Goal: Task Accomplishment & Management: Use online tool/utility

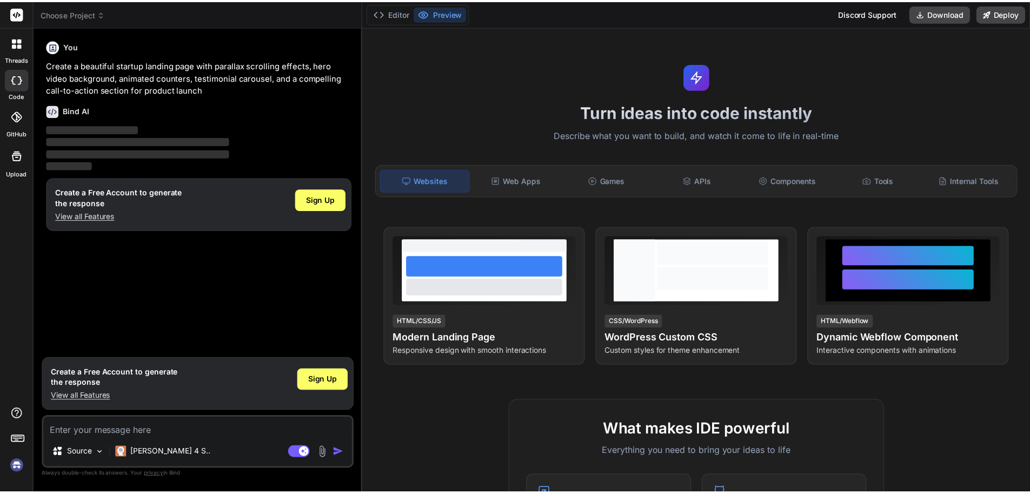
scroll to position [162, 0]
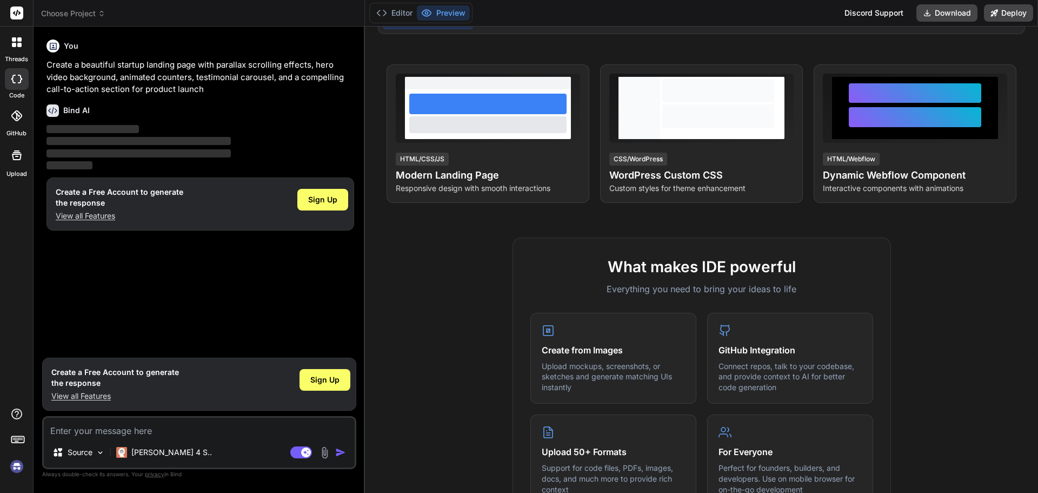
type textarea "x"
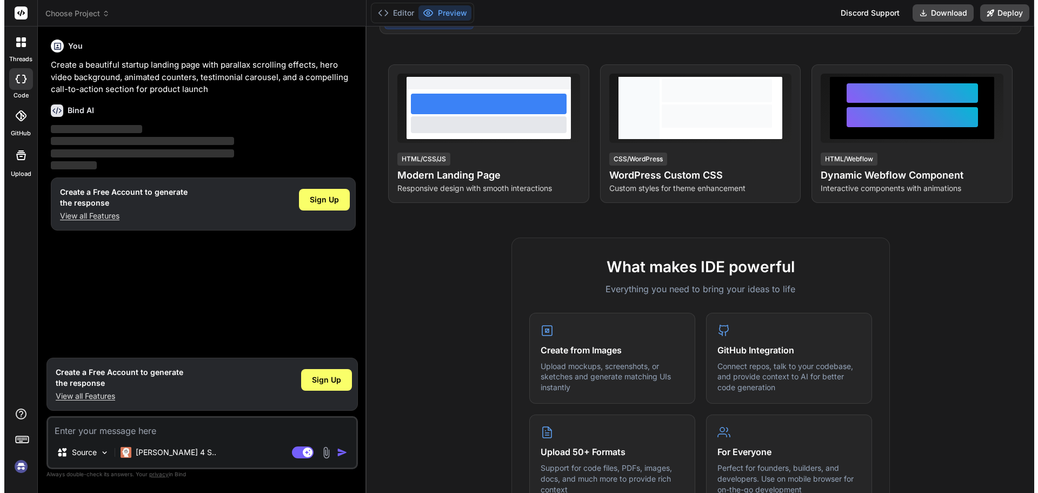
scroll to position [0, 0]
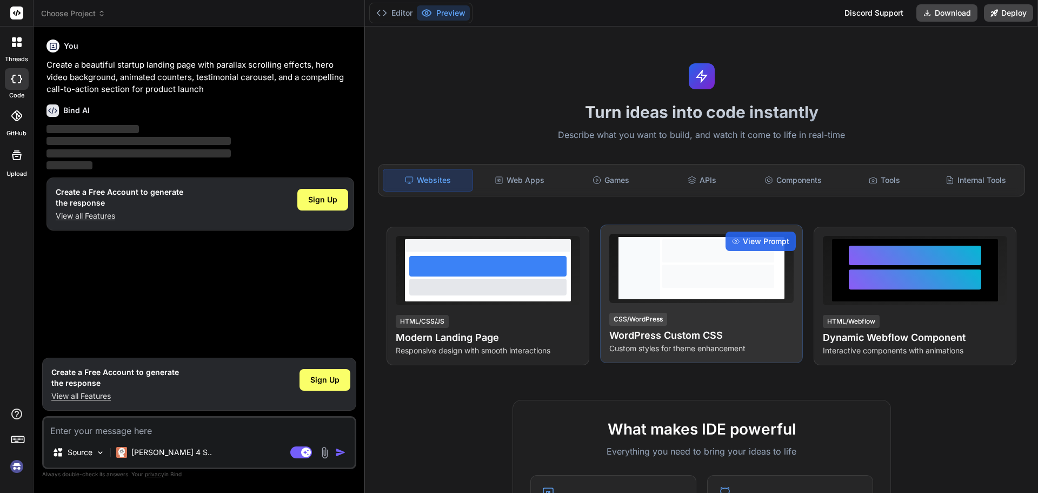
click at [716, 275] on div at bounding box center [718, 275] width 112 height 23
click at [748, 238] on span "View Prompt" at bounding box center [766, 241] width 47 height 11
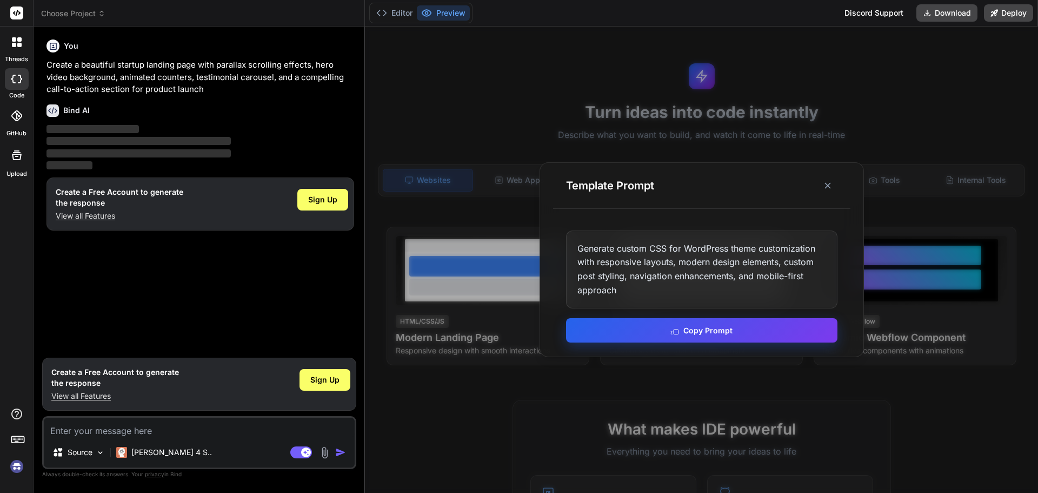
click at [695, 333] on button "Copy Prompt" at bounding box center [701, 330] width 271 height 24
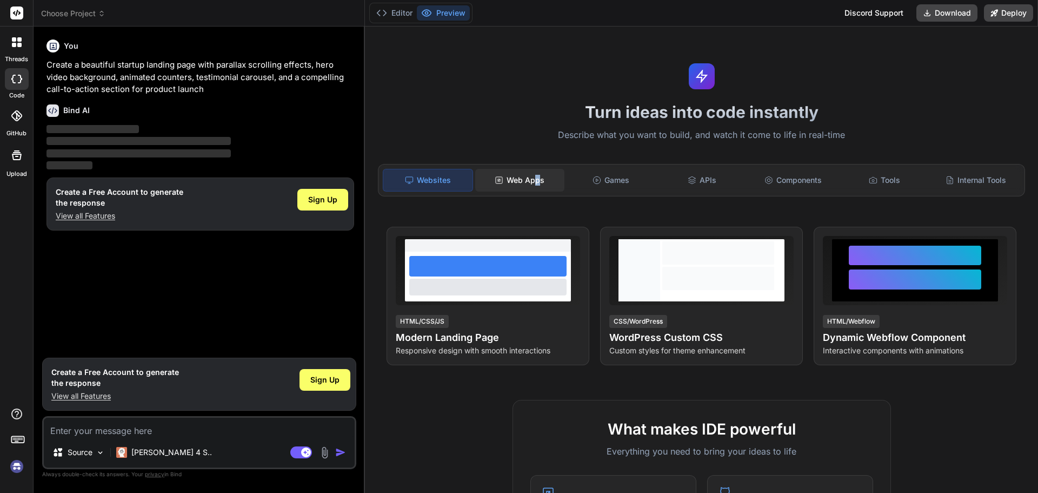
click at [536, 181] on div "Web Apps" at bounding box center [519, 180] width 89 height 23
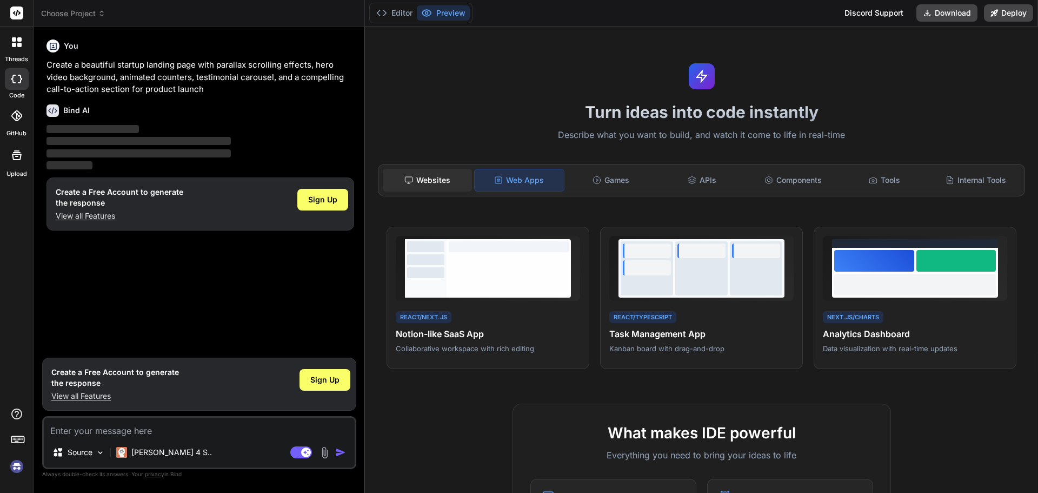
click at [460, 178] on div "Websites" at bounding box center [427, 180] width 89 height 23
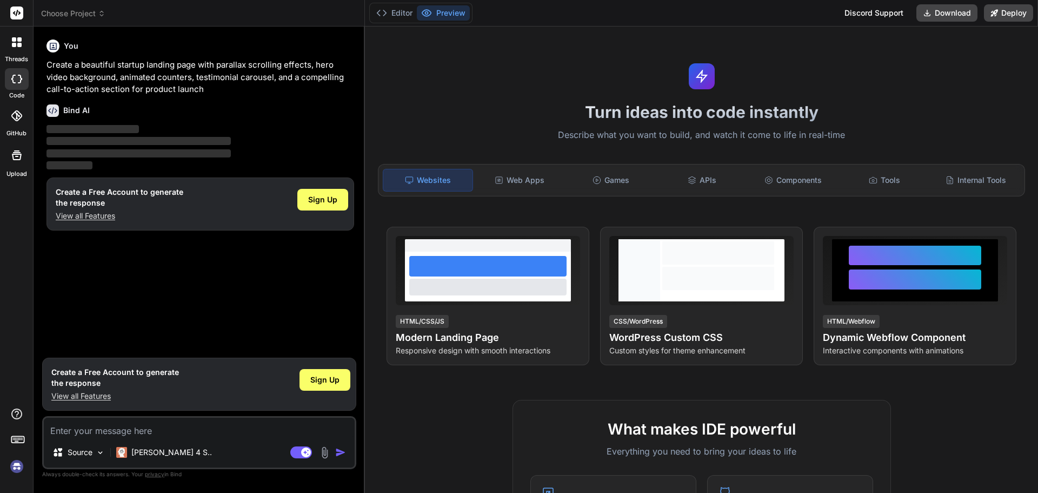
type textarea "x"
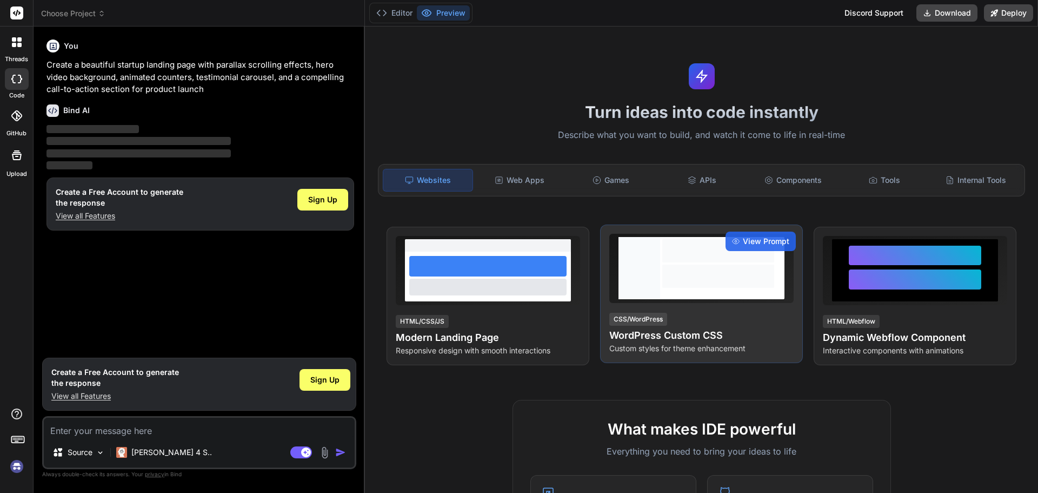
click at [747, 333] on h4 "WordPress Custom CSS" at bounding box center [701, 335] width 184 height 15
click at [743, 243] on span "View Prompt" at bounding box center [766, 241] width 47 height 11
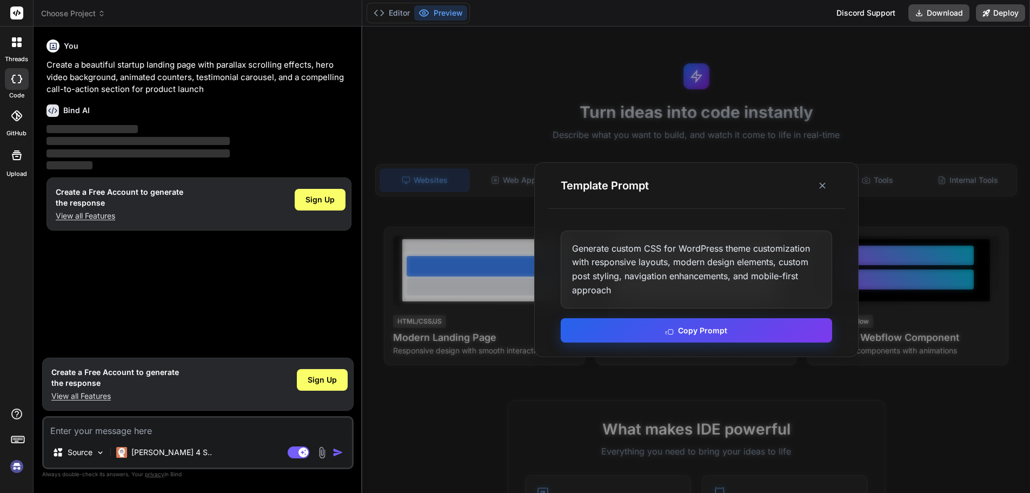
click at [729, 328] on button "Copy Prompt" at bounding box center [696, 330] width 271 height 24
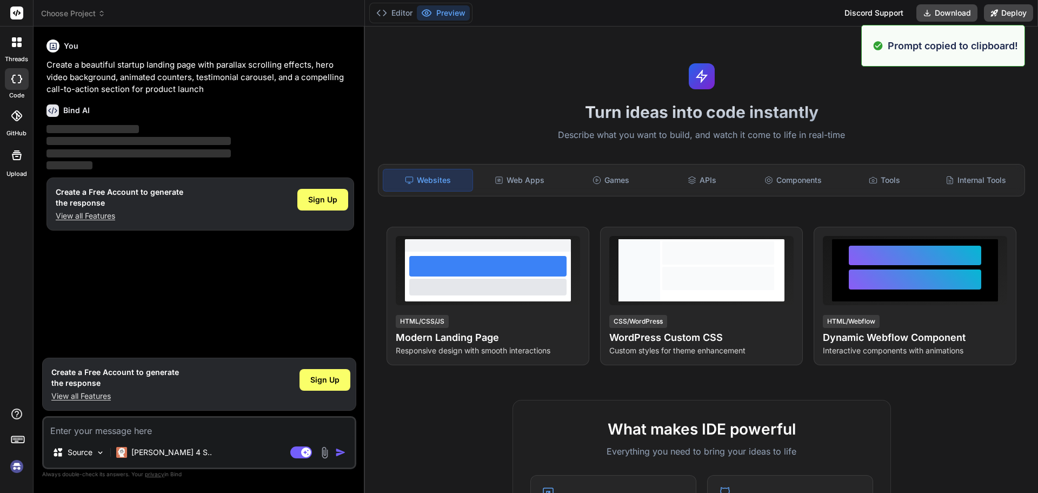
click at [225, 431] on textarea at bounding box center [199, 426] width 311 height 19
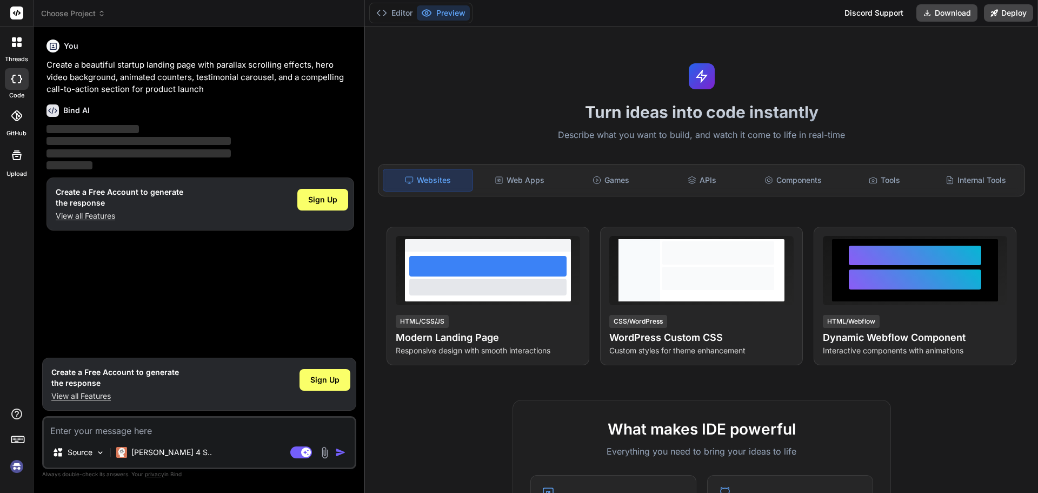
paste textarea "Generate custom CSS for WordPress theme customization with responsive layouts, …"
type textarea "Generate custom CSS for WordPress theme customization with responsive layouts, …"
type textarea "x"
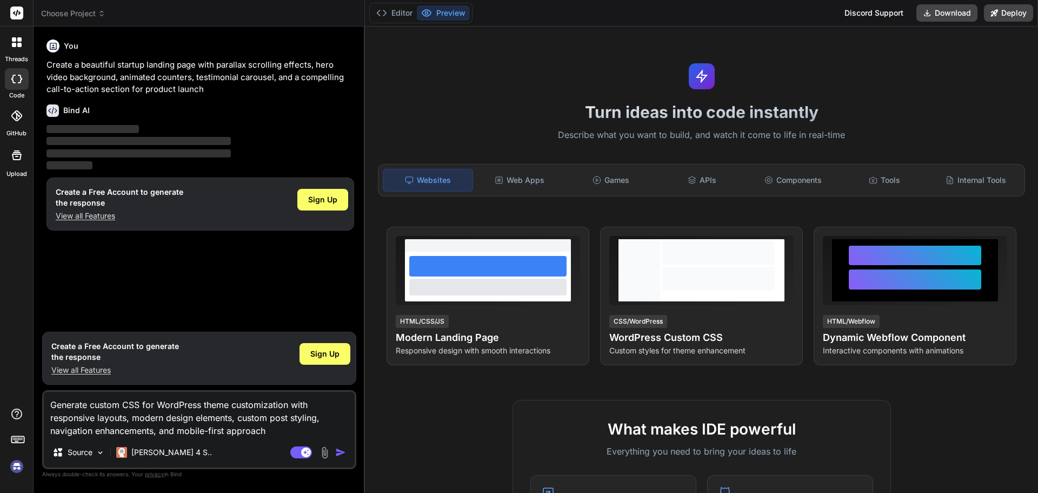
type textarea "Generate custom CSS for WordPress theme customization with responsive layouts, …"
click at [337, 452] on img "button" at bounding box center [340, 452] width 11 height 11
click at [342, 456] on img "button" at bounding box center [340, 452] width 11 height 11
click at [330, 202] on span "Sign Up" at bounding box center [322, 199] width 29 height 11
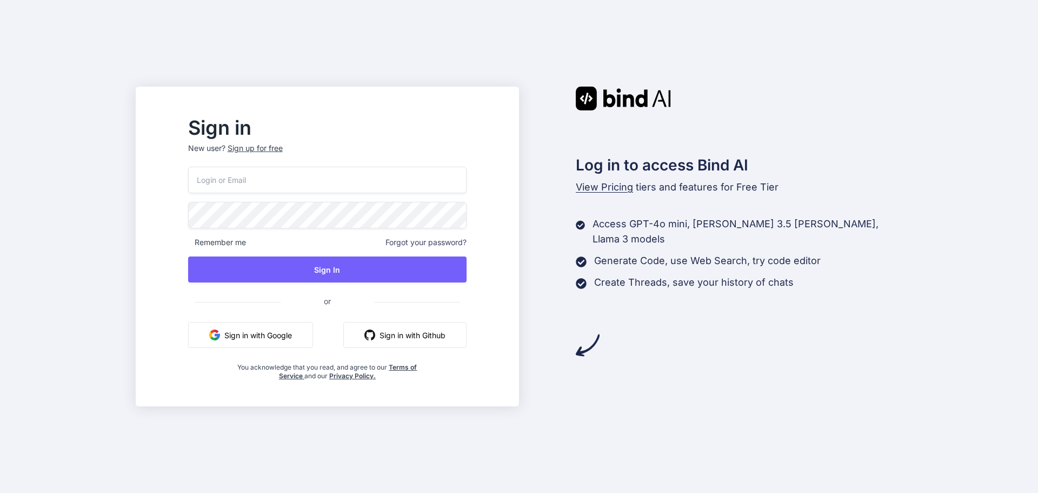
click at [333, 181] on input "email" at bounding box center [327, 180] width 278 height 26
type input "[EMAIL_ADDRESS][DOMAIN_NAME]"
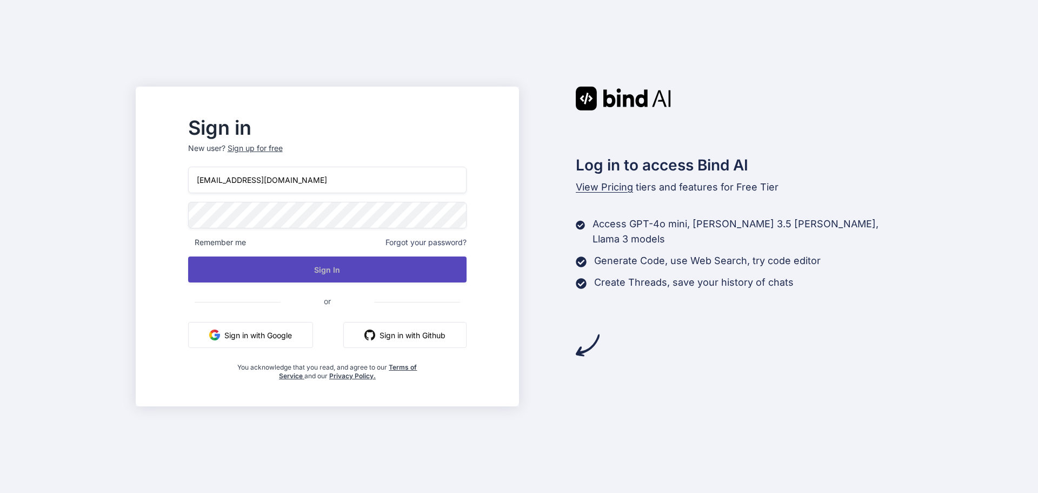
click at [298, 277] on button "Sign In" at bounding box center [327, 269] width 278 height 26
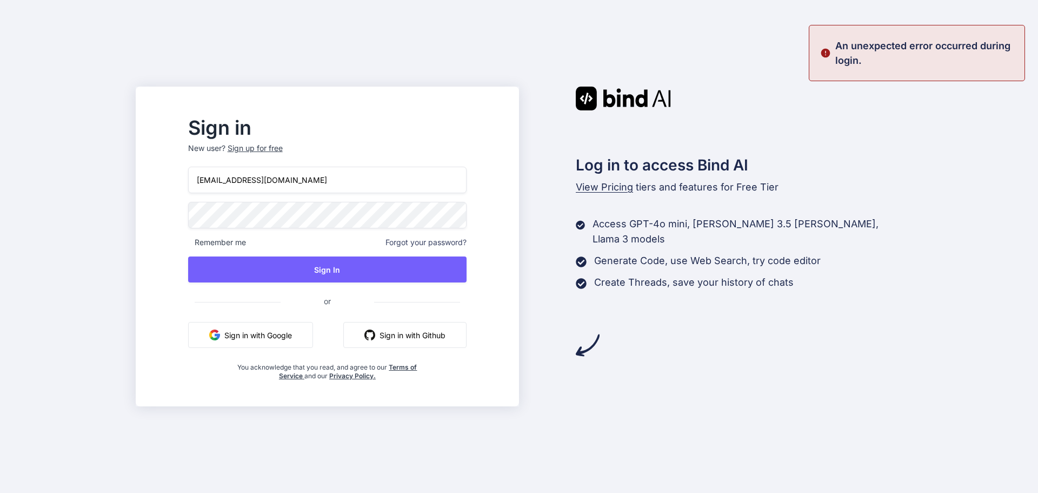
click at [618, 96] on img at bounding box center [623, 99] width 95 height 24
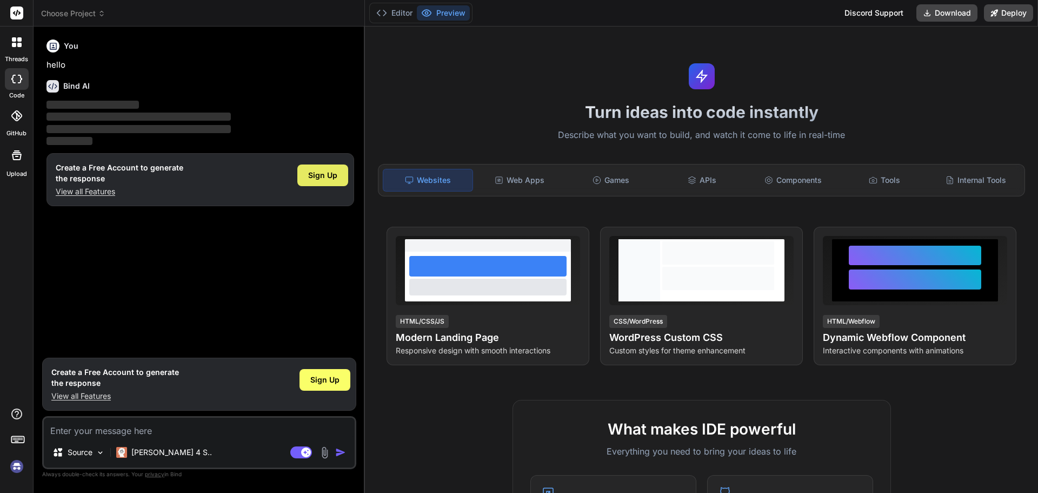
click at [314, 170] on span "Sign Up" at bounding box center [322, 175] width 29 height 11
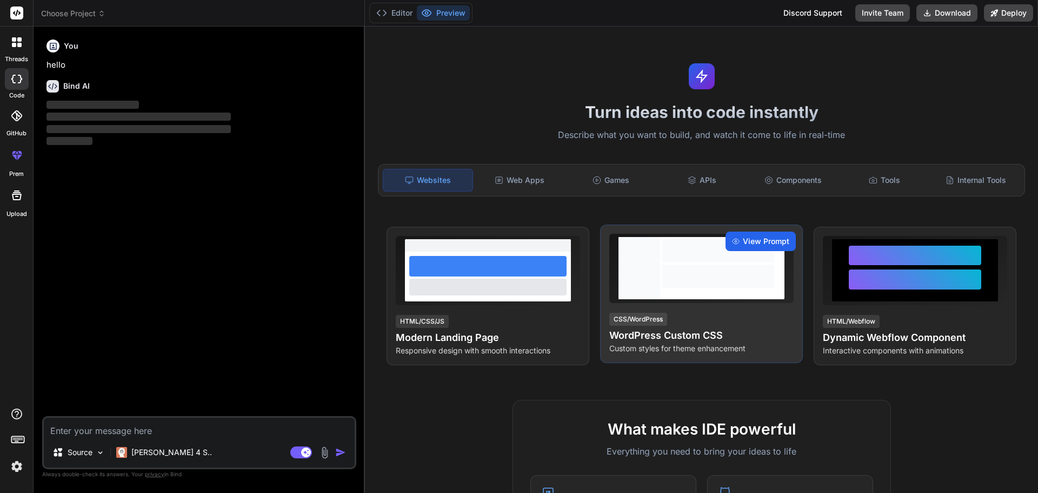
click at [756, 240] on span "View Prompt" at bounding box center [766, 241] width 47 height 11
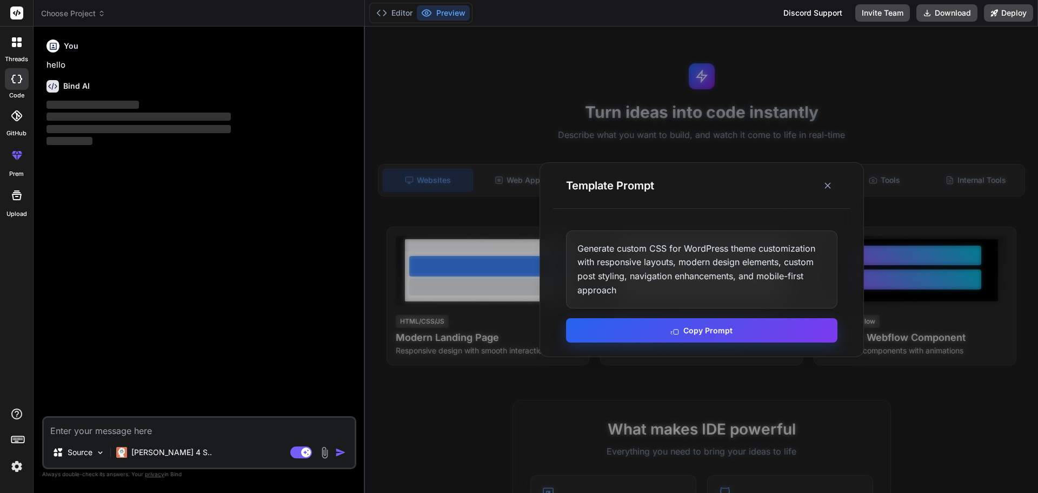
click at [668, 339] on button "Copy Prompt" at bounding box center [701, 330] width 271 height 24
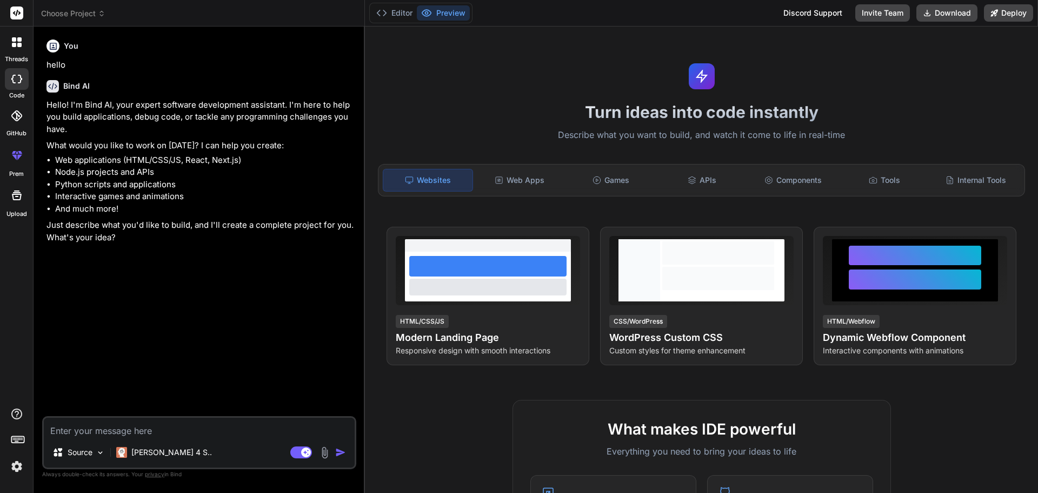
type textarea "x"
click at [123, 438] on div "Source Claude 4 S.. Agent Mode. When this toggle is activated, AI automatically…" at bounding box center [199, 442] width 314 height 53
click at [135, 431] on textarea at bounding box center [199, 426] width 311 height 19
paste textarea "Generate custom CSS for WordPress theme customization with responsive layouts, …"
type textarea "Generate custom CSS for WordPress theme customization with responsive layouts, …"
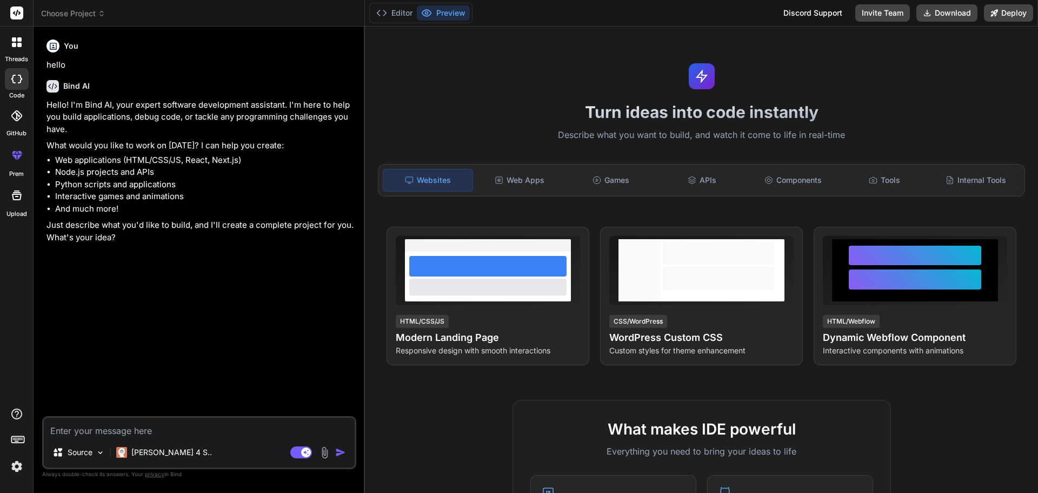
type textarea "x"
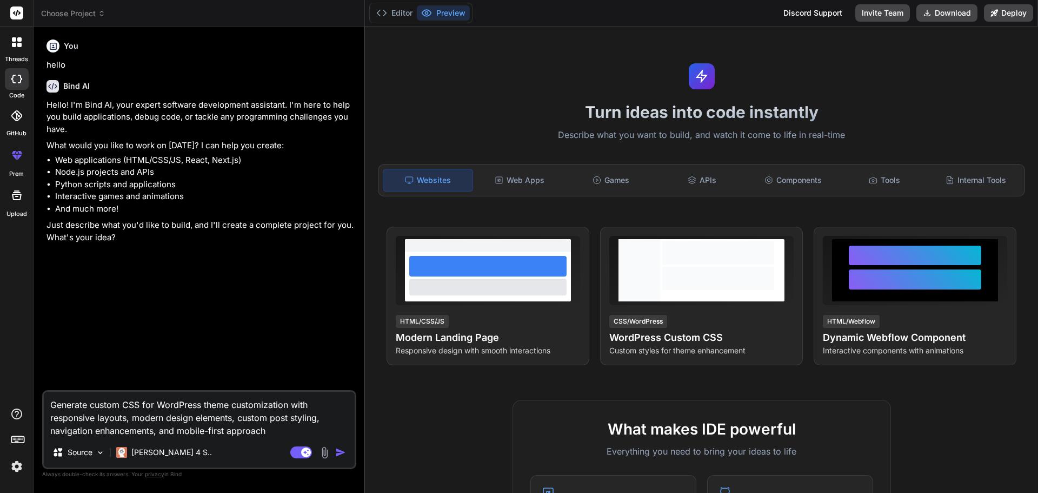
type textarea "Generate custom CSS for WordPress theme customization with responsive layouts, …"
click at [335, 449] on img "button" at bounding box center [340, 452] width 11 height 11
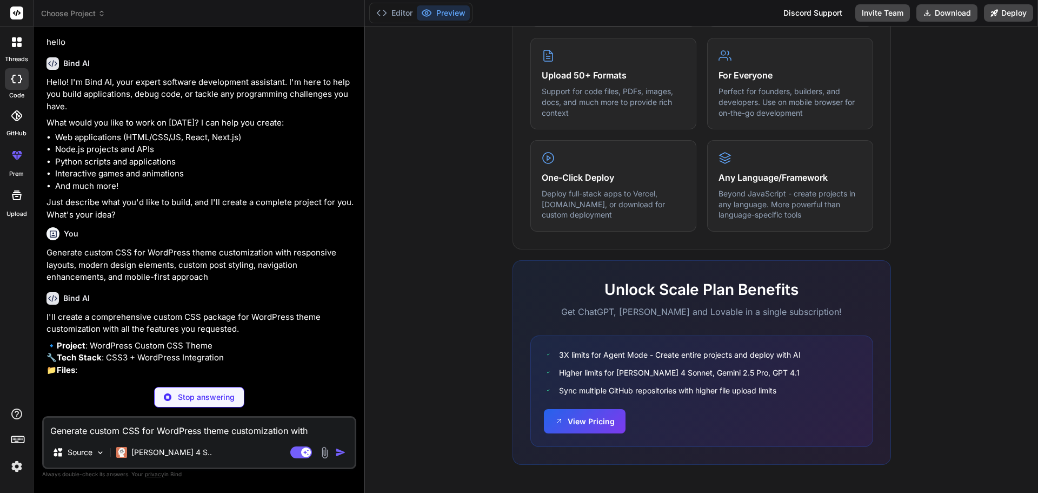
scroll to position [131, 0]
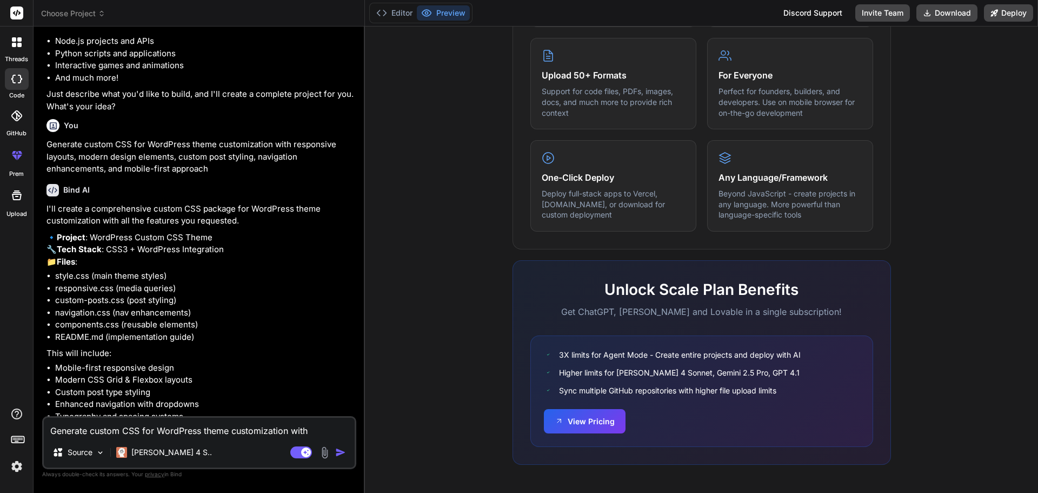
type textarea "x"
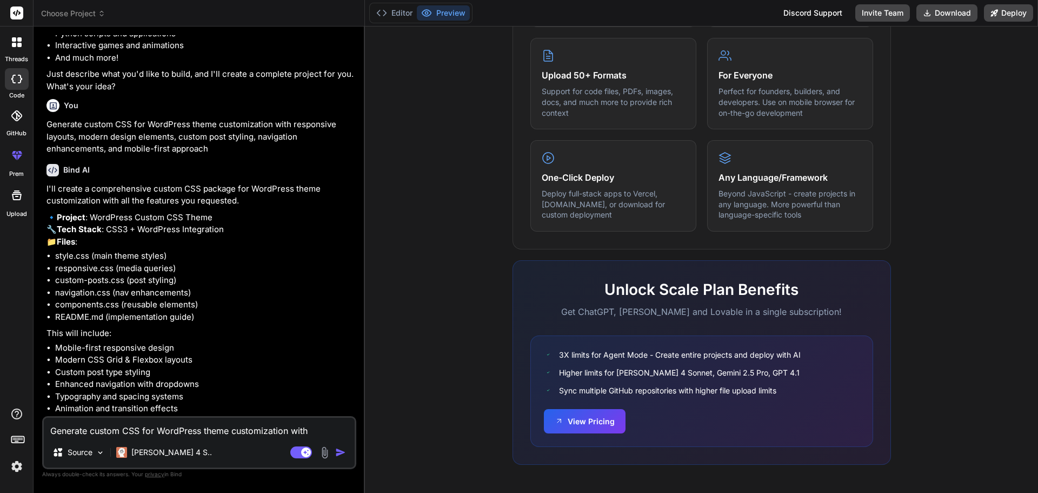
scroll to position [205, 0]
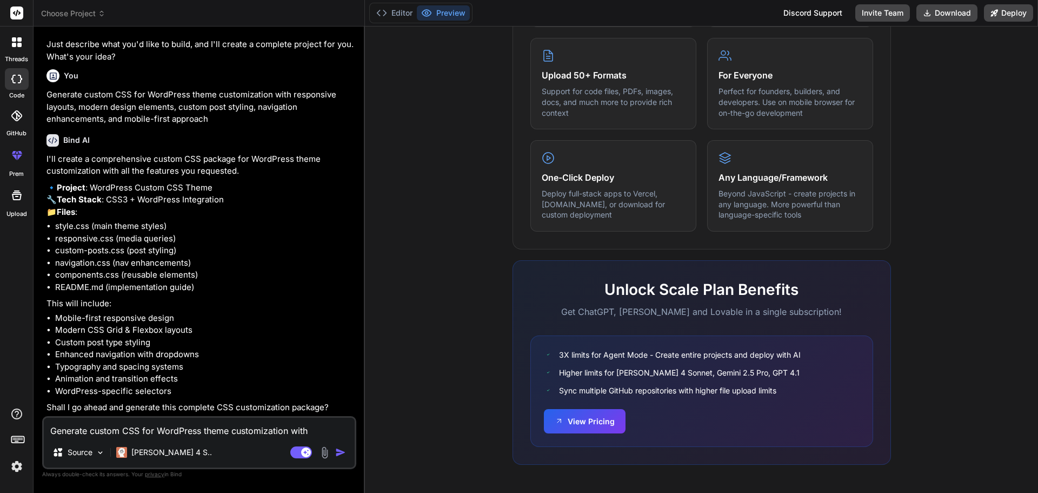
click at [205, 430] on textarea "Generate custom CSS for WordPress theme customization with responsive layouts, …" at bounding box center [199, 426] width 311 height 19
type textarea "y"
type textarea "x"
type textarea "ye"
type textarea "x"
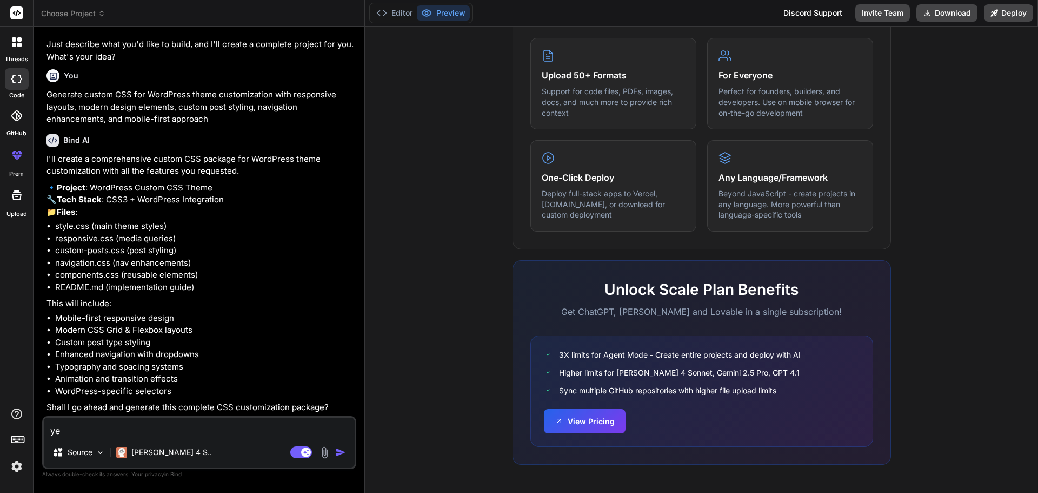
type textarea "yes"
type textarea "x"
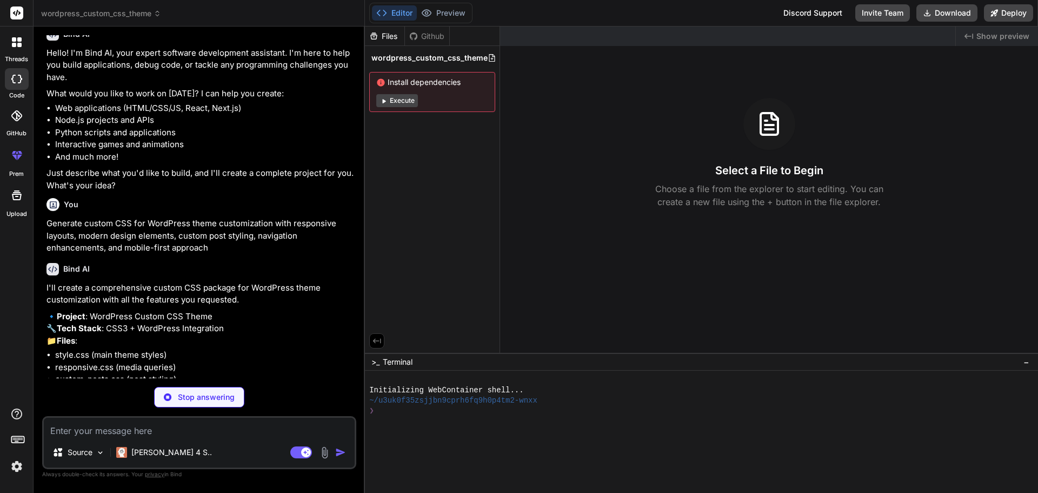
scroll to position [0, 0]
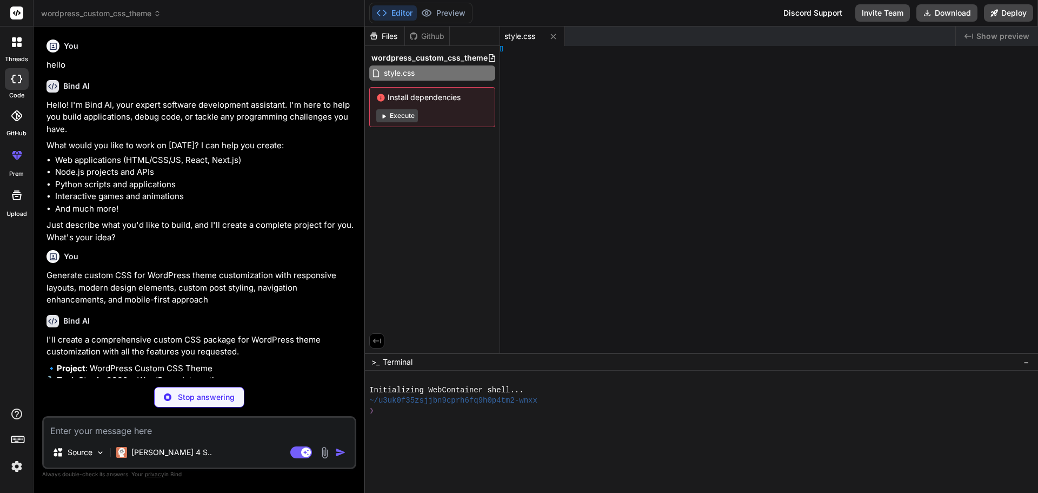
type textarea "x"
type textarea "; } }"
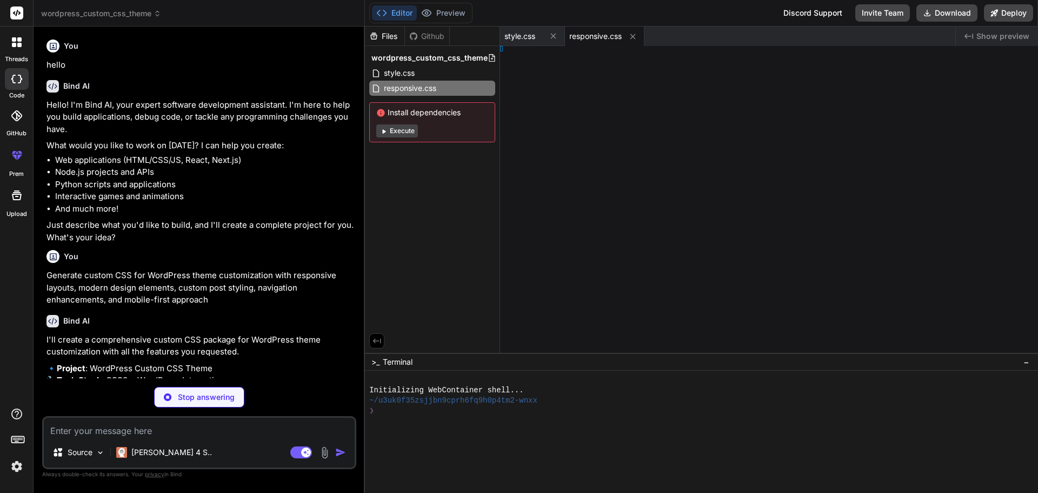
type textarea "x"
type textarea "}"
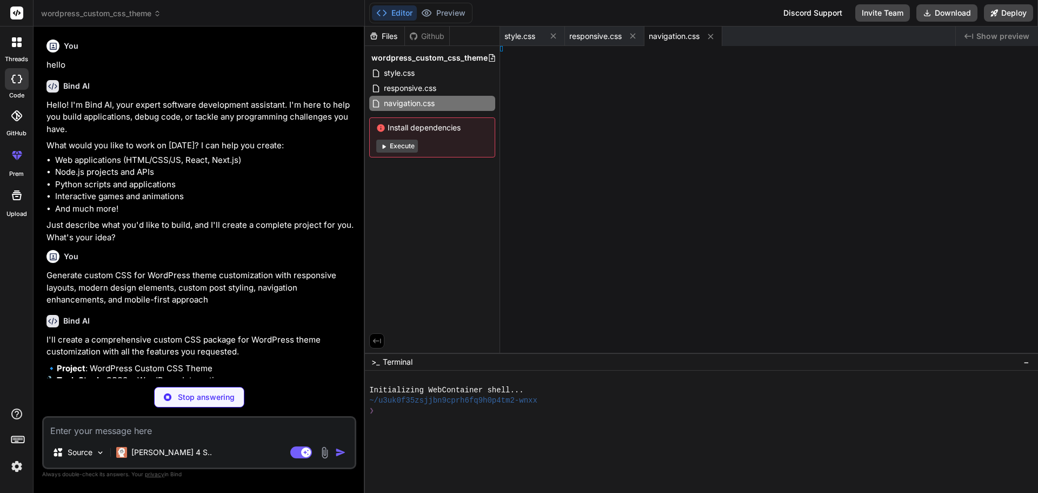
type textarea "x"
type textarea ": 6px; }"
type textarea "x"
type textarea "top: 6px; }"
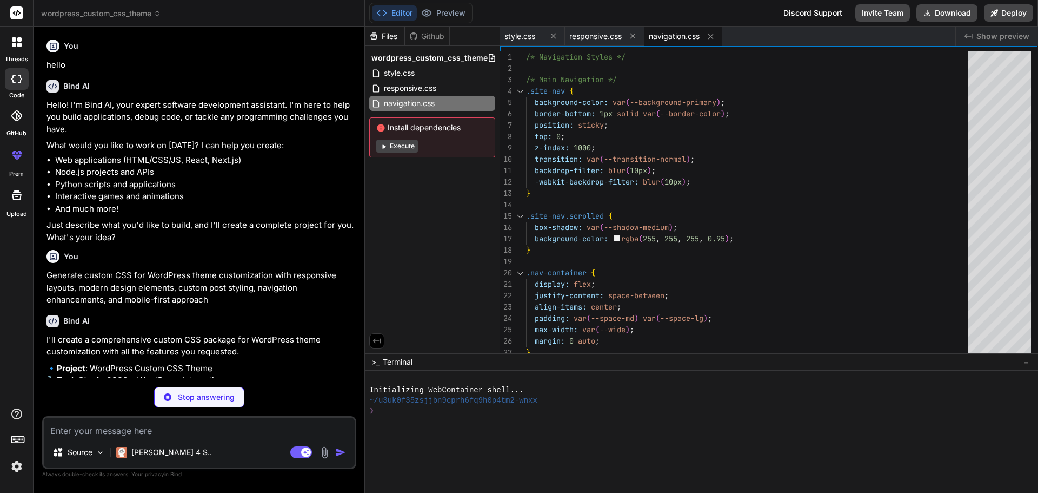
click at [391, 36] on div "Files" at bounding box center [384, 36] width 39 height 11
type textarea "x"
click at [527, 35] on span "style.css" at bounding box center [520, 36] width 31 height 11
type textarea "}"
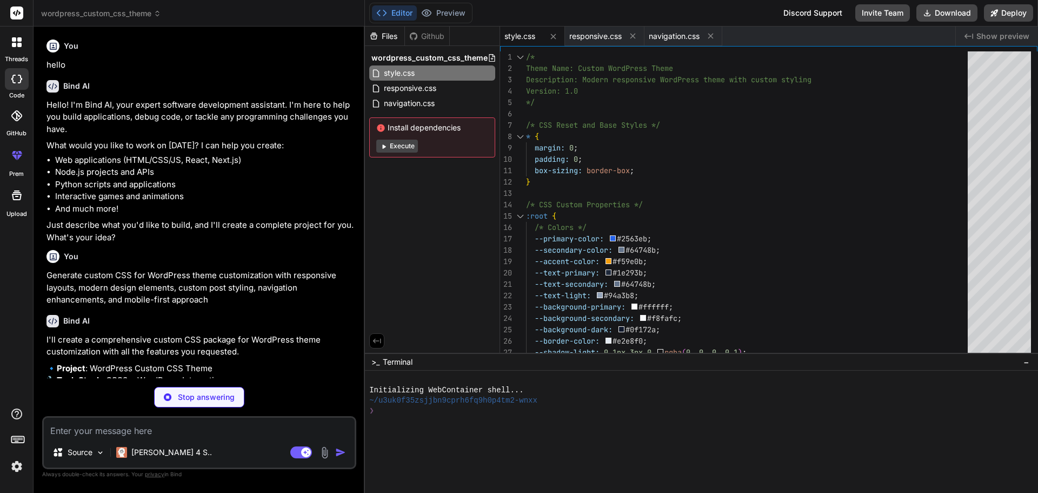
click at [160, 428] on textarea at bounding box center [199, 426] width 311 height 19
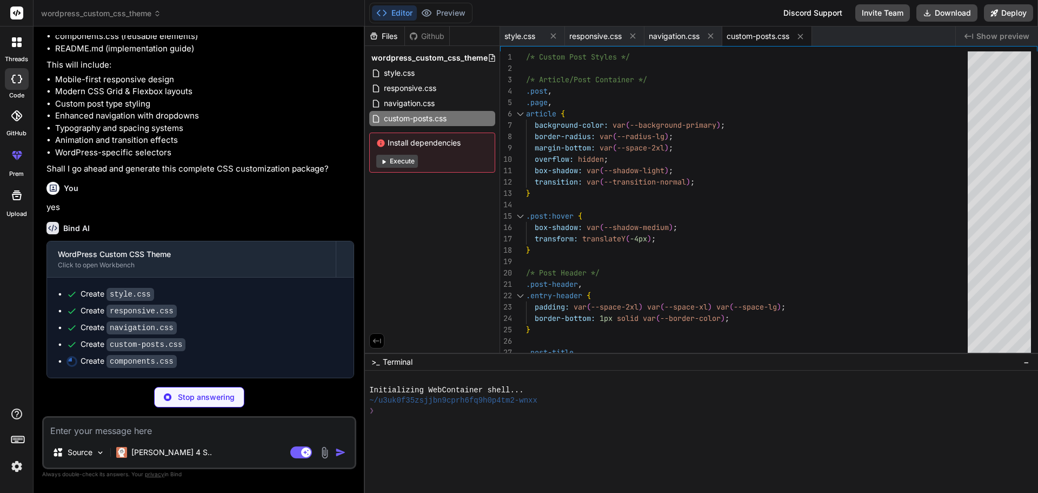
scroll to position [443, 0]
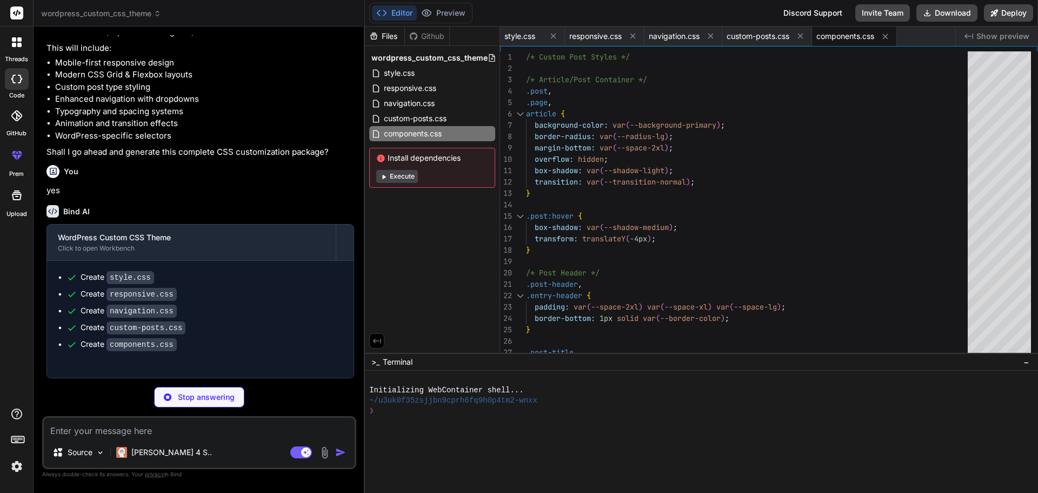
type textarea "x"
type textarea "image-rendering: -webkit-optimize-contrast; } }"
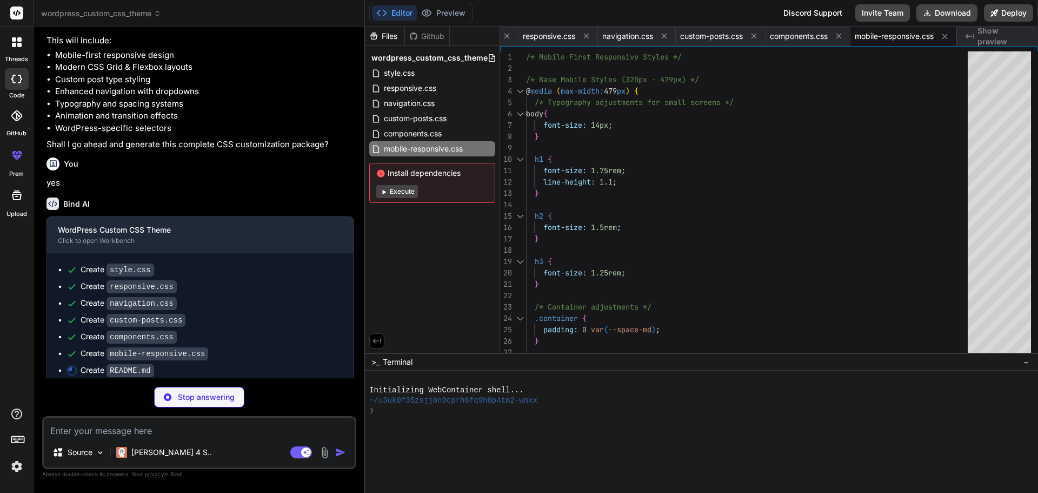
scroll to position [477, 0]
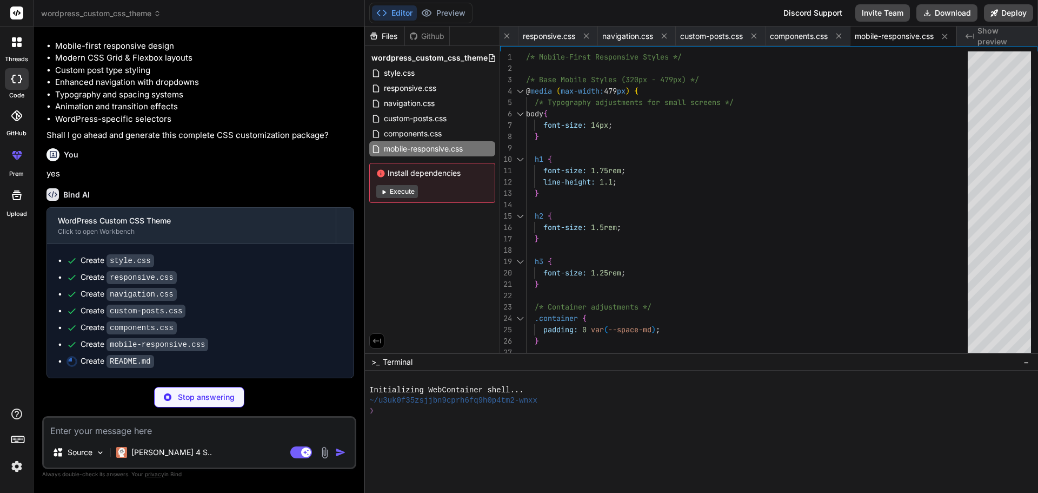
type textarea "x"
type textarea "--- **Version**: 1.0 **Last Updated**: 2024 **Compatibility**: WordPress 5.0+, …"
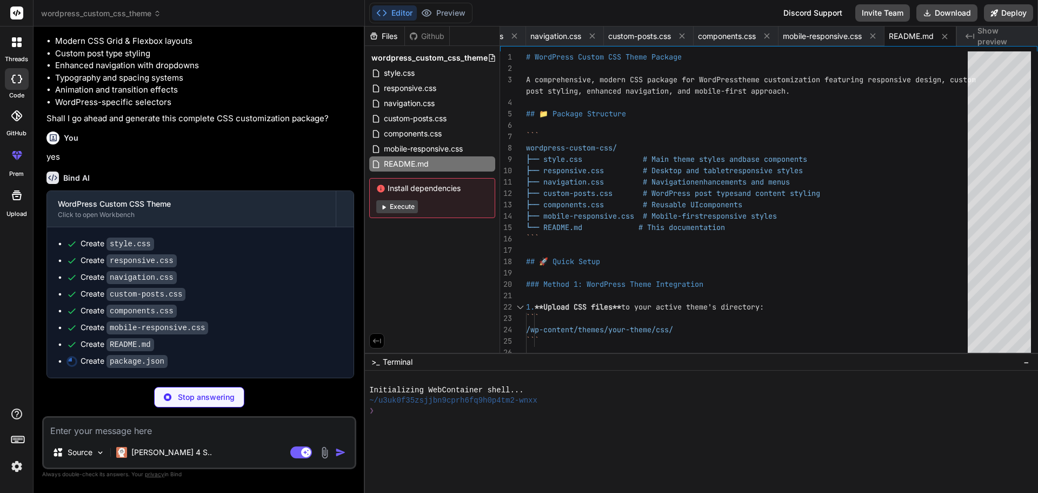
type textarea "x"
type textarea ""responsive.css", "navigation.css", "custom-posts.css", "components.css", "mobi…"
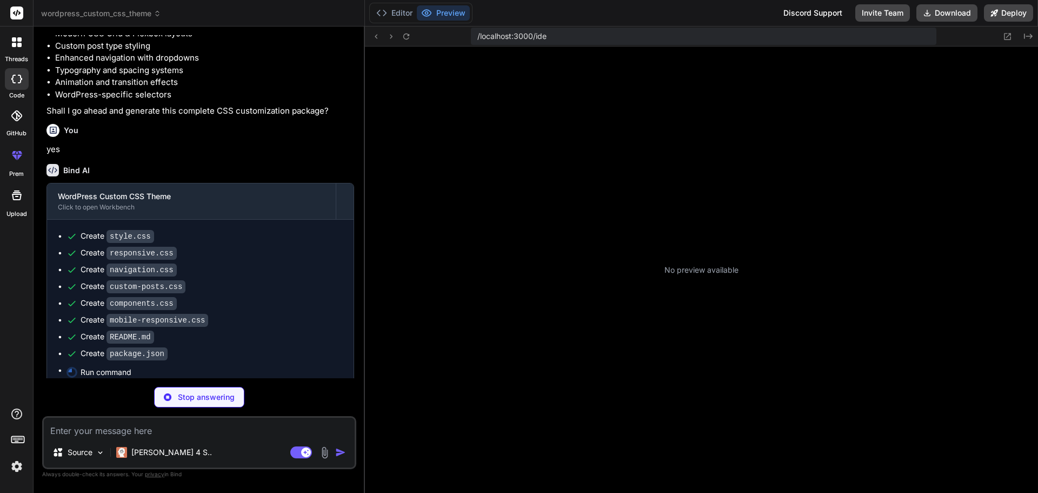
scroll to position [175, 0]
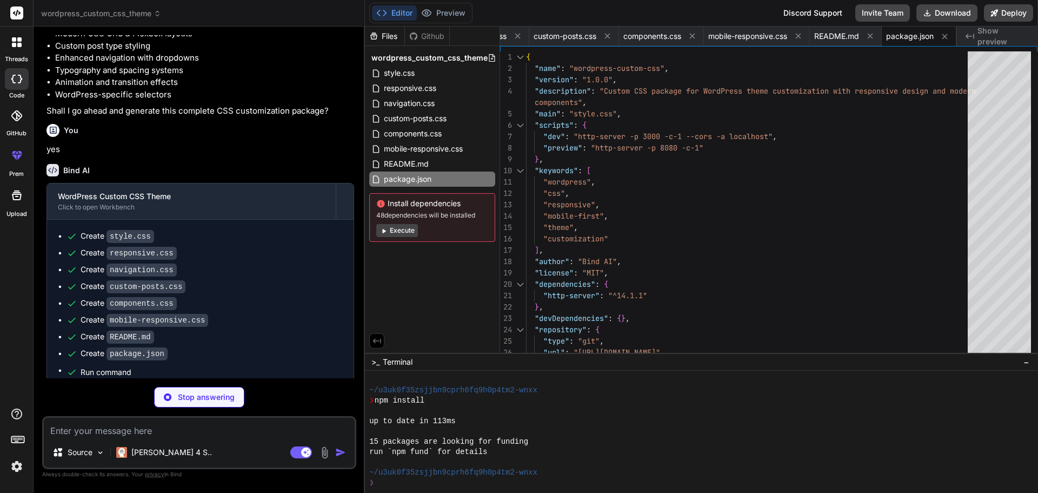
type textarea "x"
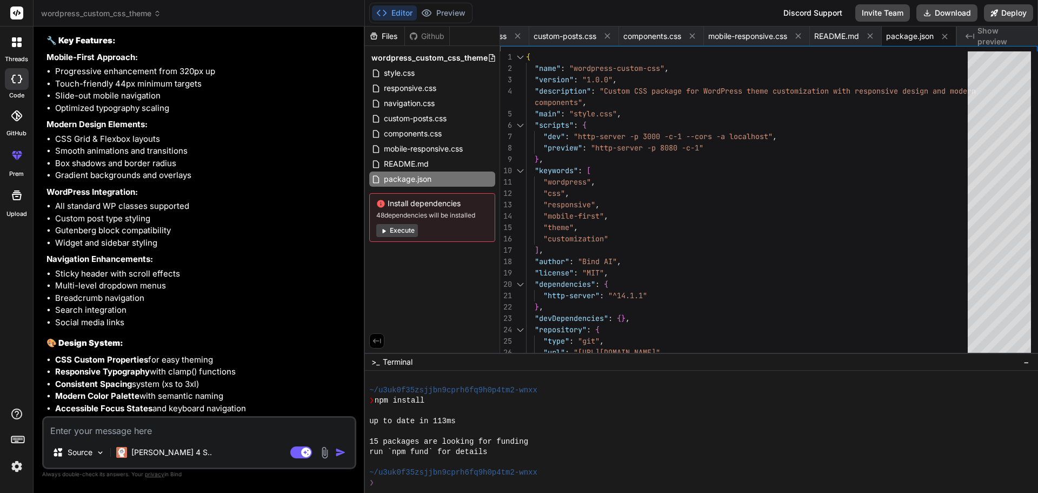
scroll to position [1100, 0]
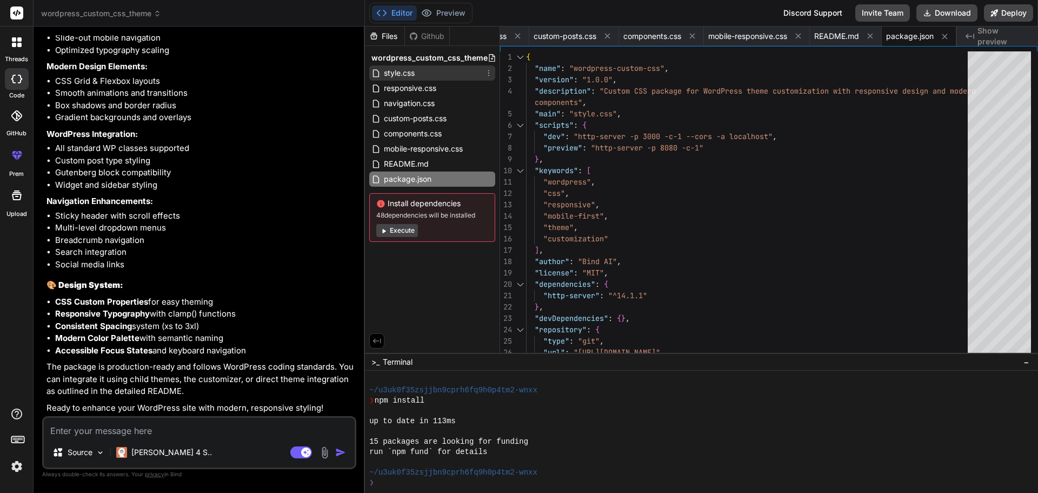
click at [421, 75] on div "style.css" at bounding box center [432, 72] width 126 height 15
type textarea "}"
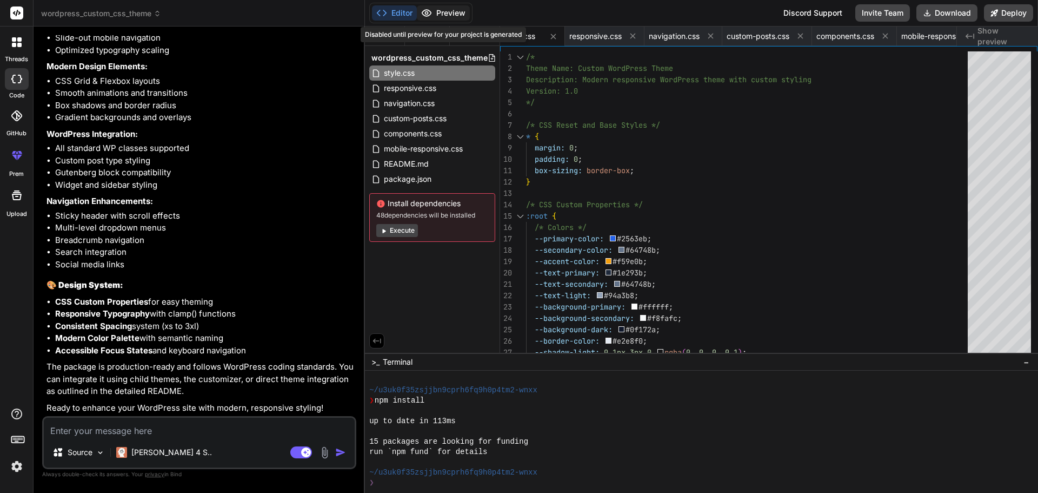
type textarea "x"
click at [394, 12] on button "Editor" at bounding box center [394, 12] width 45 height 15
click at [94, 428] on textarea at bounding box center [199, 426] width 311 height 19
type textarea "a"
type textarea "x"
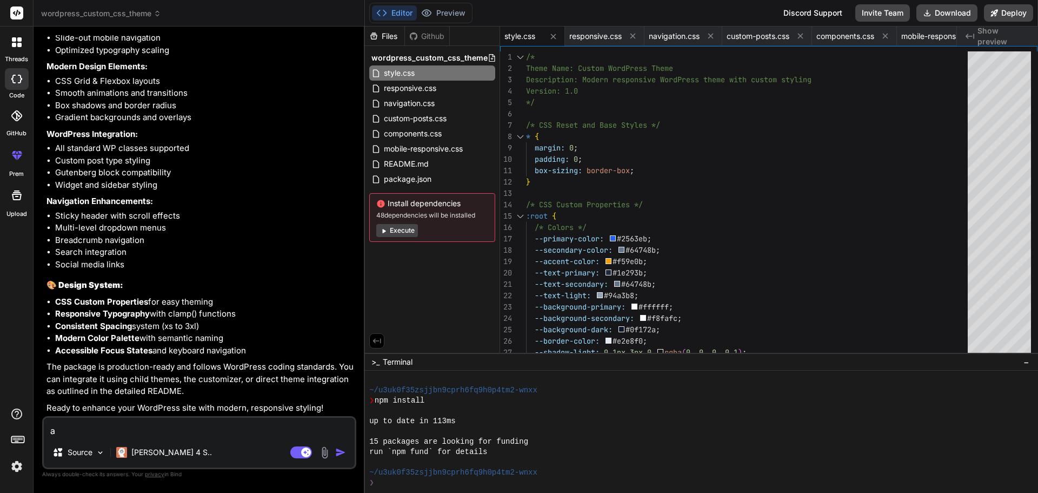
type textarea "ah"
type textarea "x"
type textarea "aho"
type textarea "x"
type textarea "ahor"
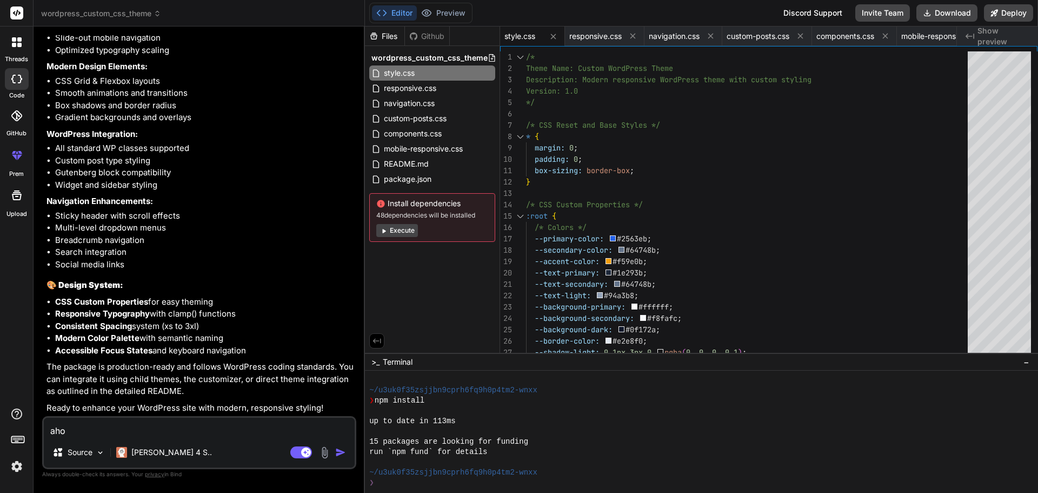
type textarea "x"
type textarea "ahora"
type textarea "x"
type textarea "ahora"
type textarea "x"
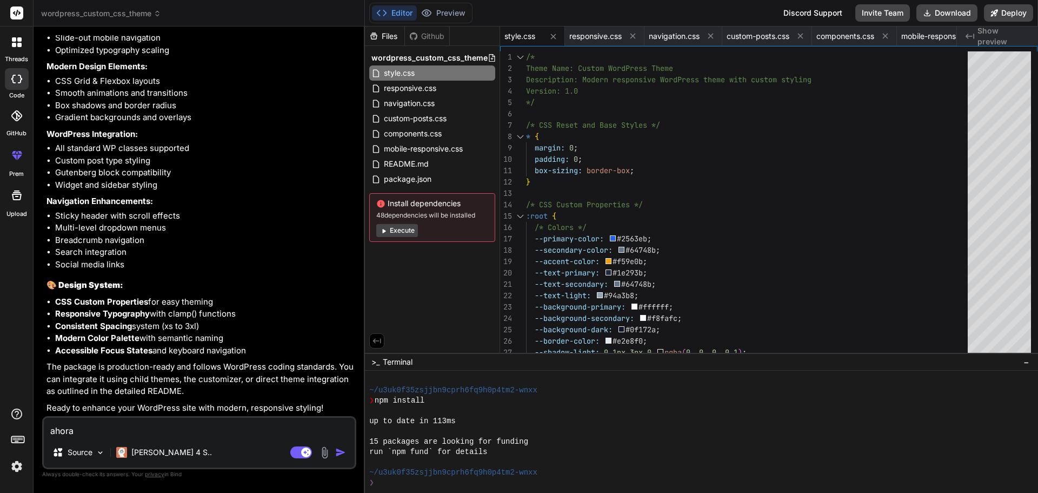
type textarea "ahora s"
type textarea "x"
type textarea "ahora so"
type textarea "x"
type textarea "ahora sob"
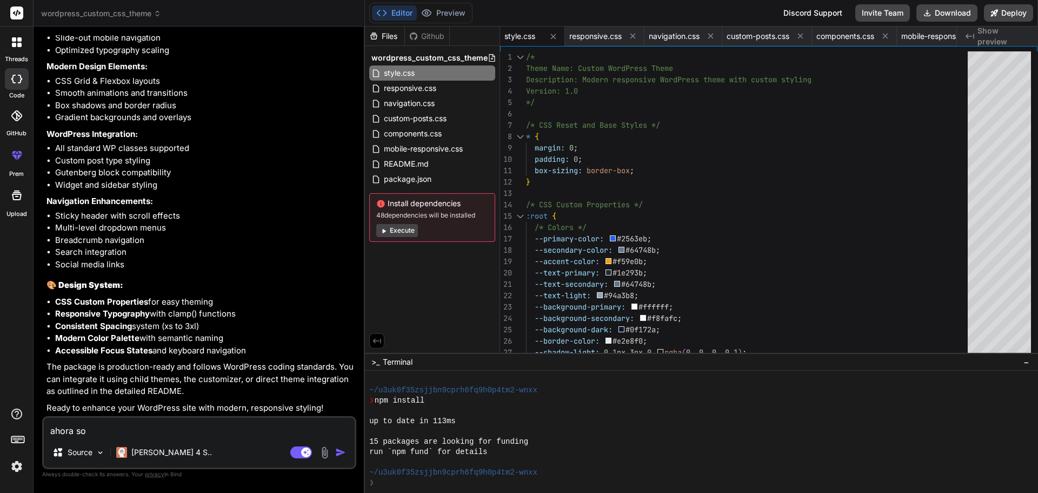
type textarea "x"
type textarea "ahora sobr"
type textarea "x"
type textarea "ahora sobre"
type textarea "x"
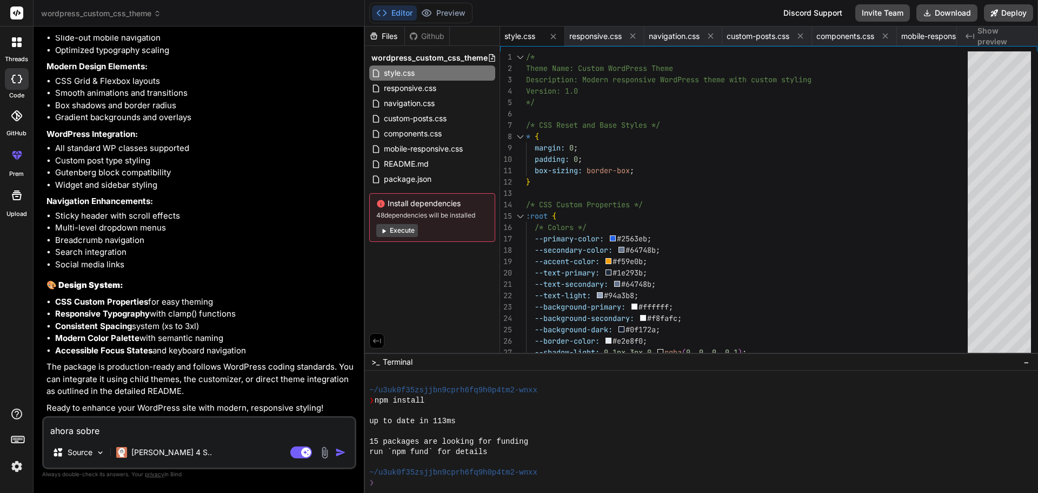
type textarea "ahora sobre"
type textarea "x"
type textarea "ahora sobre e"
type textarea "x"
type textarea "ahora sobre es"
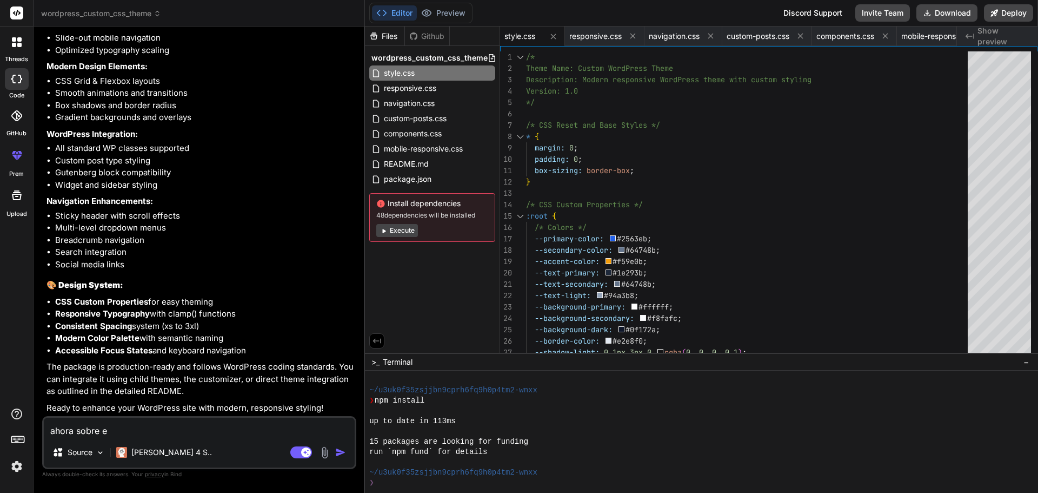
type textarea "x"
type textarea "ahora sobre est"
type textarea "x"
type textarea "ahora sobre esto"
type textarea "x"
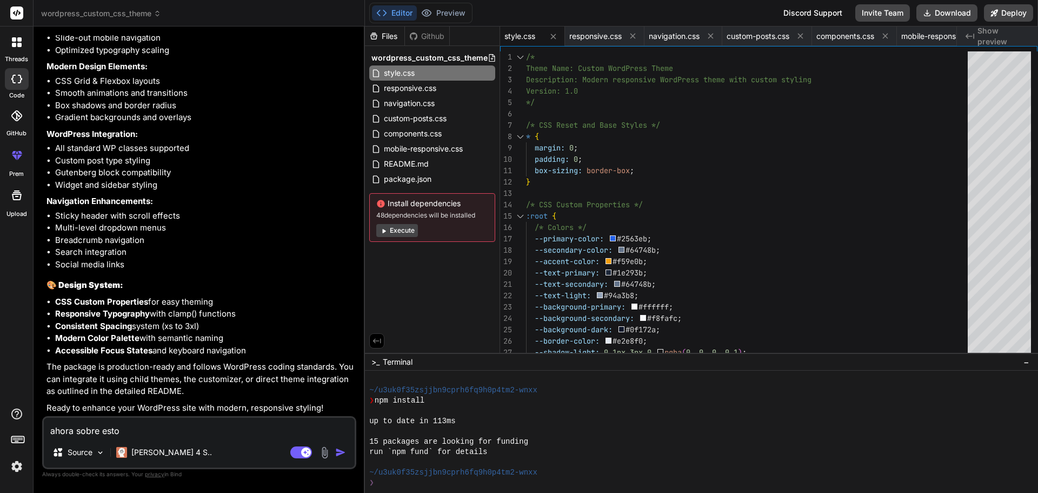
type textarea "ahora sobre esto"
type textarea "x"
type textarea "ahora sobre esto r"
type textarea "x"
type textarea "ahora sobre esto"
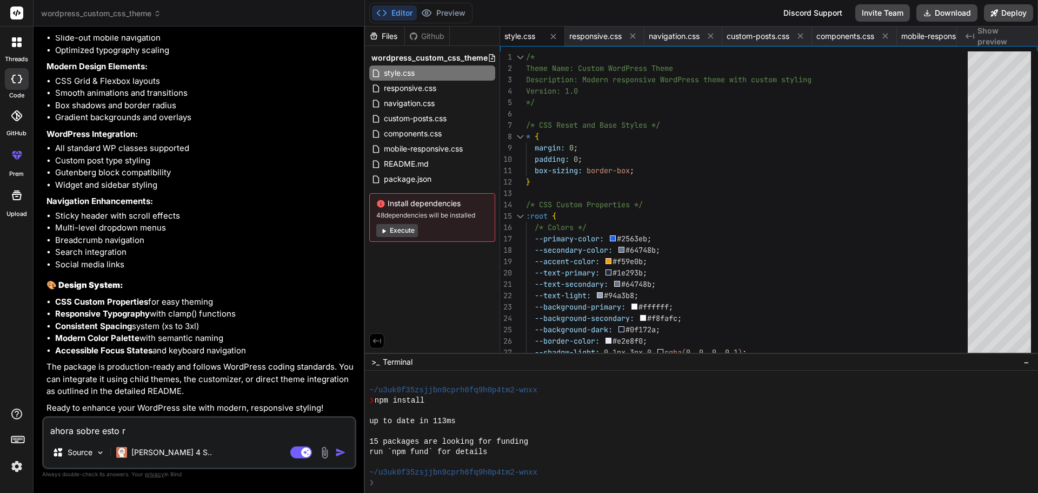
type textarea "x"
type textarea "ahora sobre esto d"
type textarea "x"
type textarea "ahora sobre esto de"
type textarea "x"
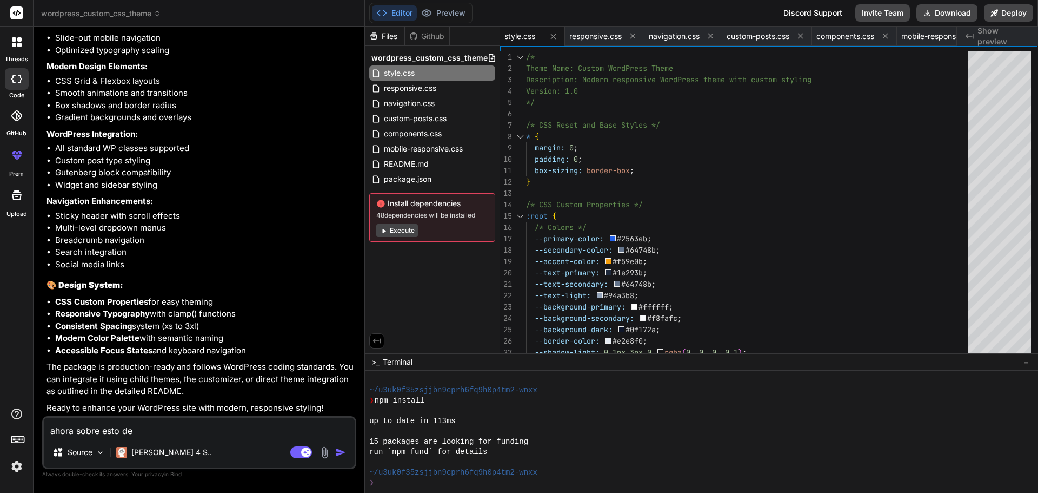
type textarea "ahora sobre esto des"
type textarea "x"
type textarea "ahora sobre esto desa"
type textarea "x"
type textarea "ahora sobre esto desar"
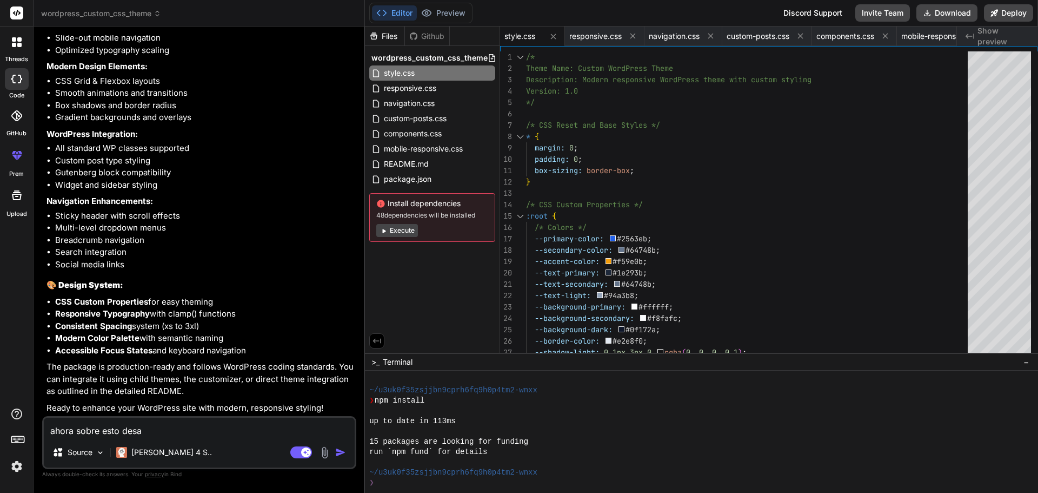
type textarea "x"
type textarea "ahora sobre esto desarr"
type textarea "x"
type textarea "ahora sobre esto desarro"
type textarea "x"
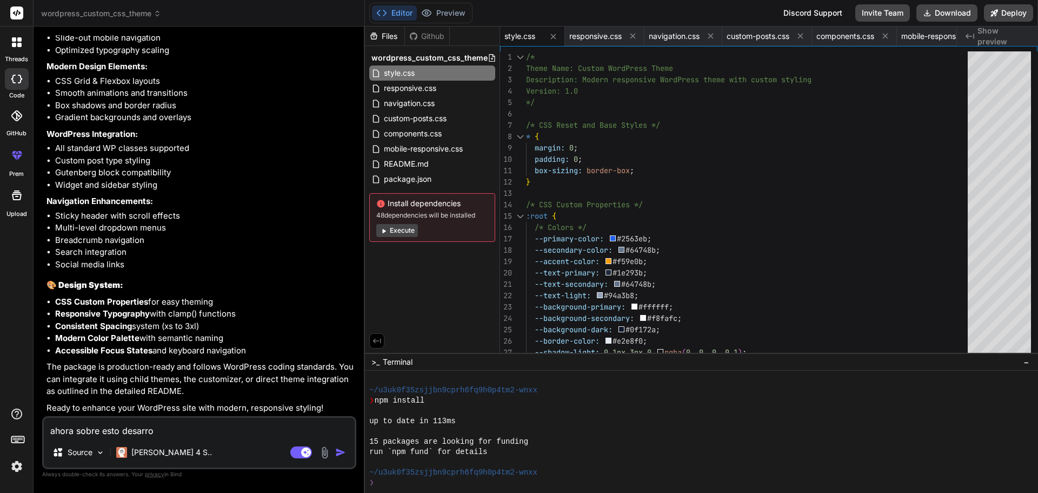
type textarea "ahora sobre esto desarrol"
type textarea "x"
type textarea "ahora sobre esto desarroll"
type textarea "x"
type textarea "ahora sobre esto desarrolla"
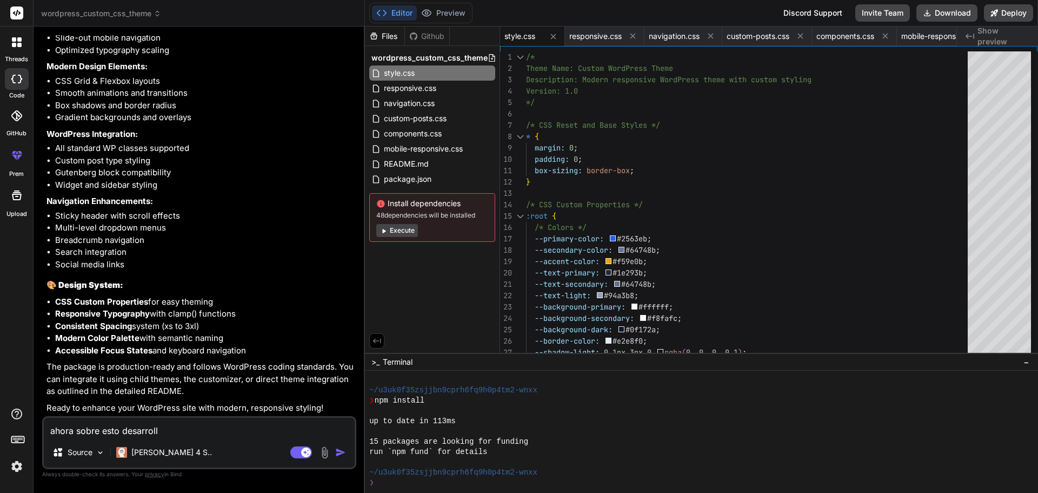
type textarea "x"
type textarea "ahora sobre esto desarrolla"
type textarea "x"
type textarea "ahora sobre esto desarrolla u"
type textarea "x"
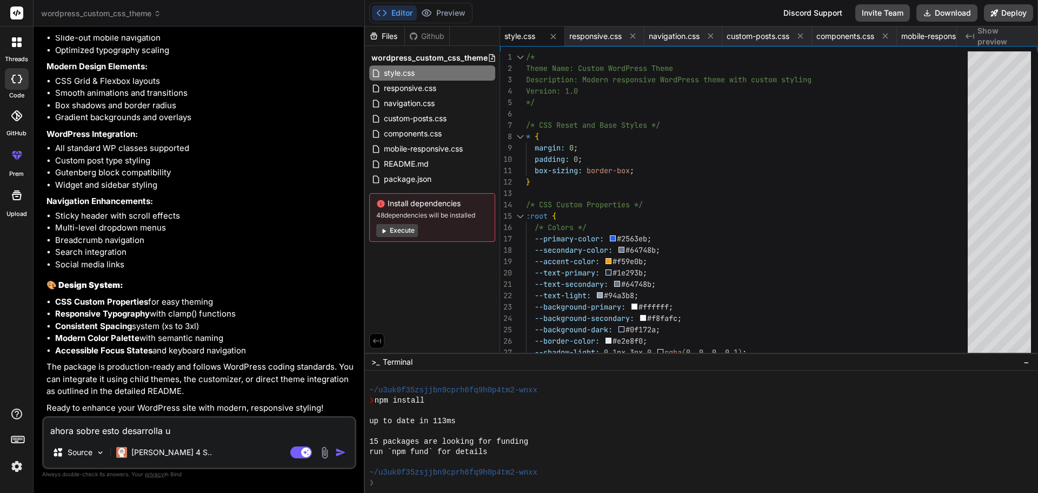
type textarea "ahora sobre esto desarrolla un"
type textarea "x"
type textarea "ahora sobre esto desarrolla una"
type textarea "x"
type textarea "ahora sobre esto desarrolla una"
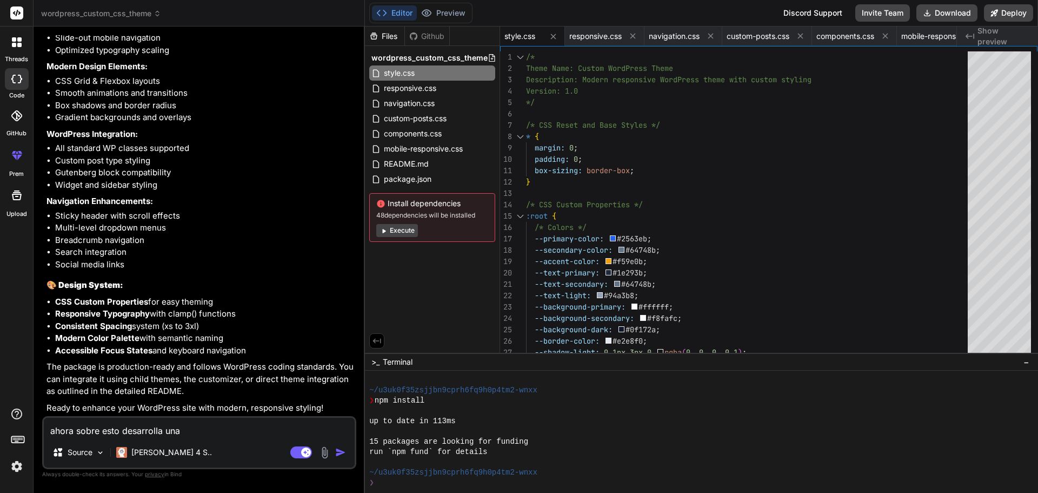
type textarea "x"
type textarea "ahora sobre esto desarrolla una p"
type textarea "x"
type textarea "ahora sobre esto desarrolla una pa"
type textarea "x"
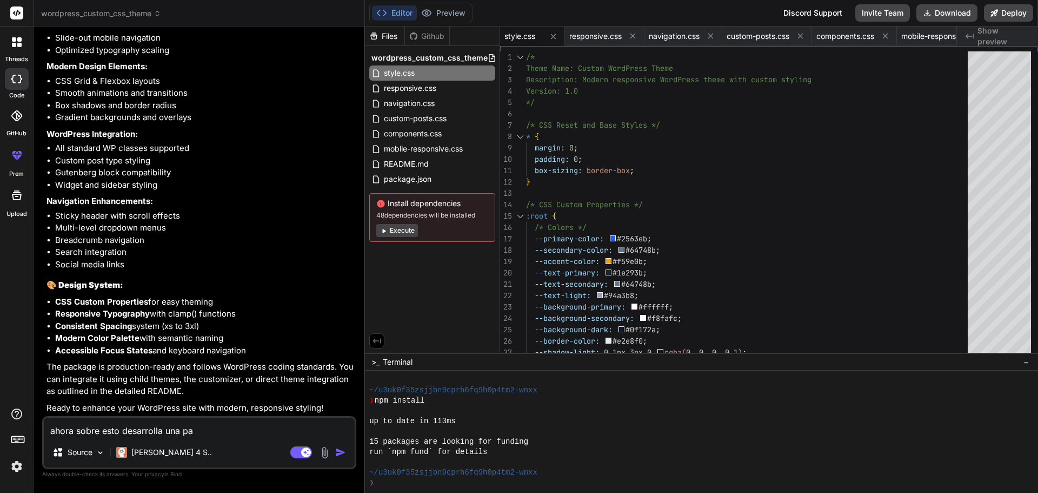
type textarea "ahora sobre esto desarrolla una pag"
type textarea "x"
type textarea "ahora sobre esto desarrolla una pagi"
type textarea "x"
type textarea "ahora sobre esto desarrolla una pagin"
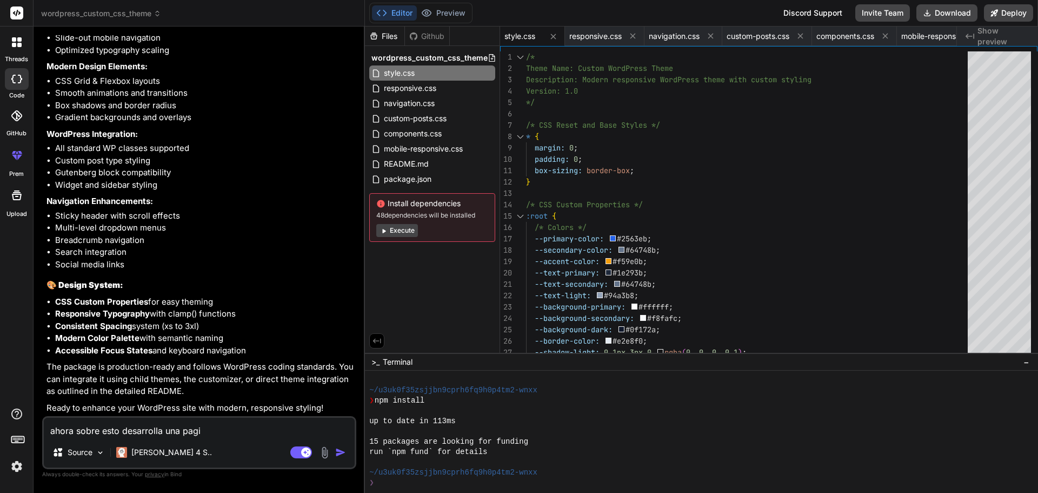
type textarea "x"
type textarea "ahora sobre esto desarrolla una pagina"
type textarea "x"
type textarea "ahora sobre esto desarrolla una pagina"
type textarea "x"
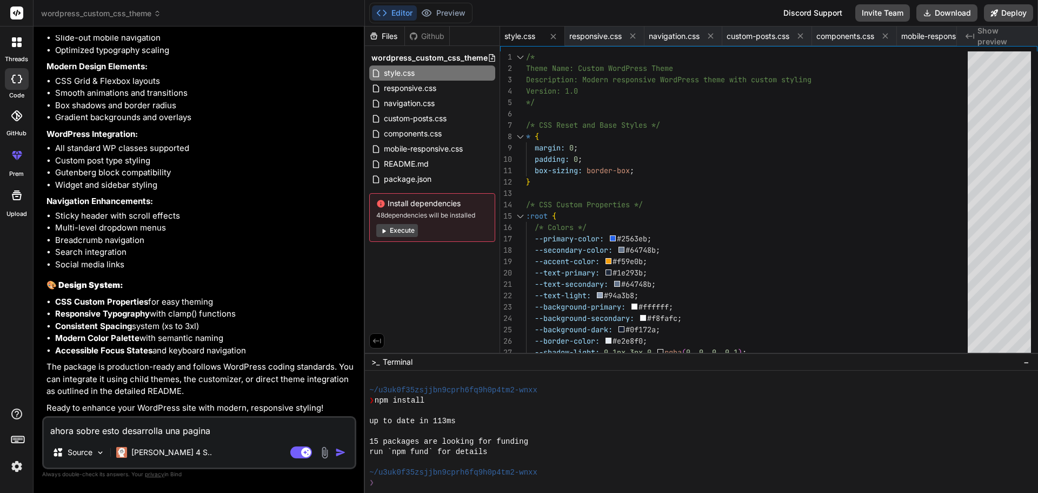
type textarea "ahora sobre esto desarrolla una pagina w"
type textarea "x"
type textarea "ahora sobre esto desarrolla una pagina we"
type textarea "x"
type textarea "ahora sobre esto desarrolla una pagina web"
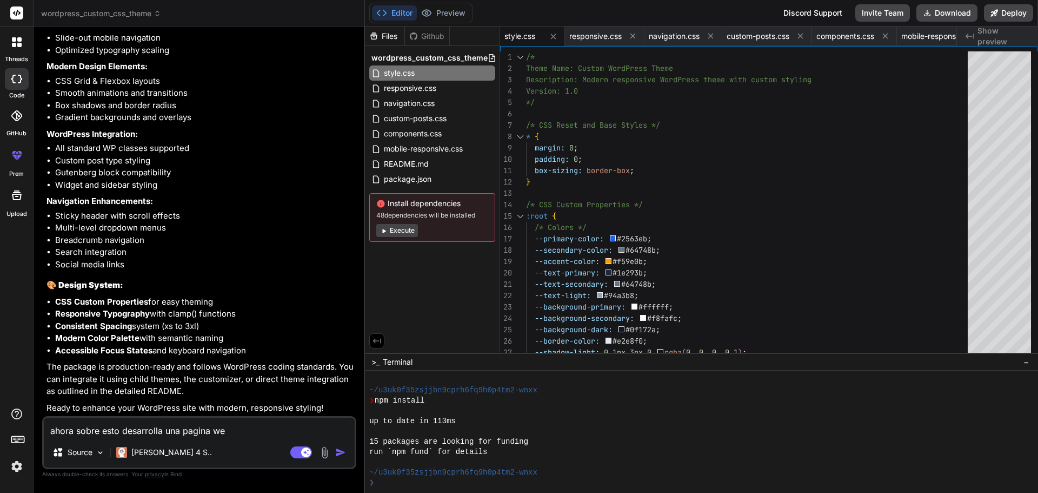
type textarea "x"
type textarea "ahora sobre esto desarrolla una pagina web"
type textarea "x"
type textarea "ahora sobre esto desarrolla una pagina web p"
type textarea "x"
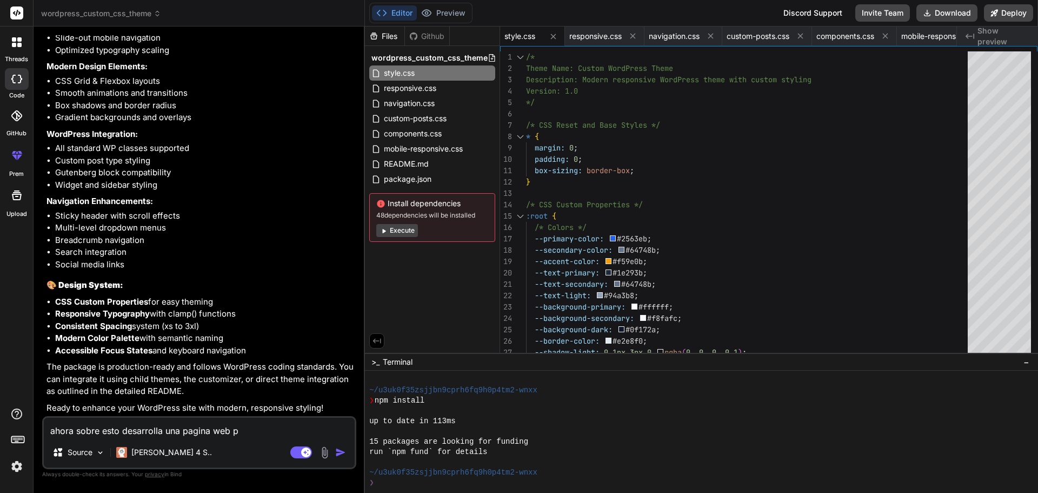
type textarea "ahora sobre esto desarrolla una pagina web pa"
type textarea "x"
type textarea "ahora sobre esto desarrolla una pagina web par"
type textarea "x"
type textarea "ahora sobre esto desarrolla una pagina web para"
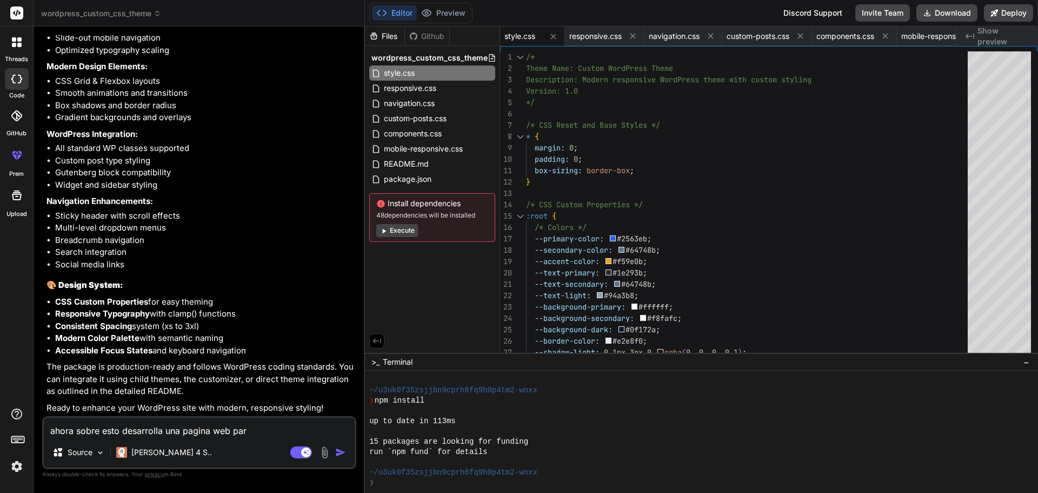
type textarea "x"
type textarea "ahora sobre esto desarrolla una pagina web para"
type textarea "x"
type textarea "ahora sobre esto desarrolla una pagina web para w"
type textarea "x"
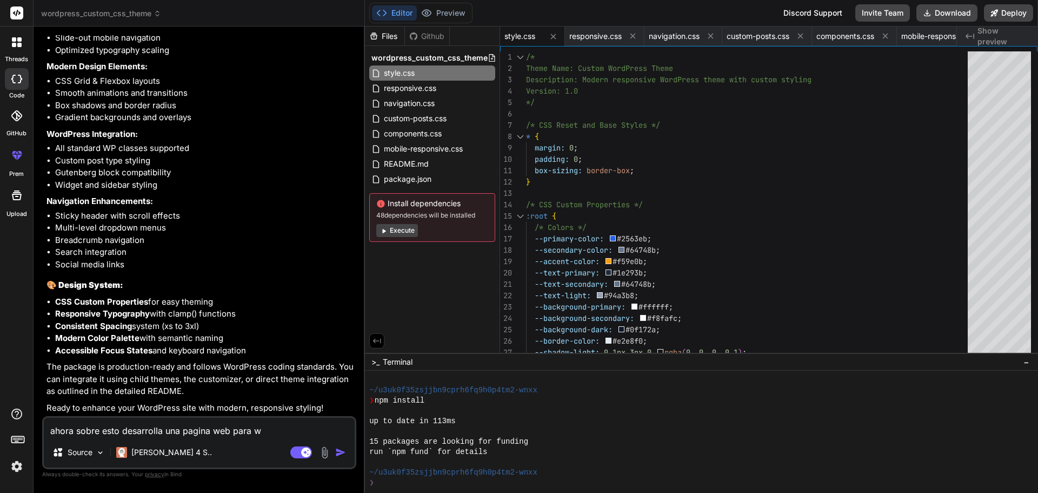
type textarea "ahora sobre esto desarrolla una pagina web para wo"
type textarea "x"
type textarea "ahora sobre esto desarrolla una pagina web para wor"
type textarea "x"
type textarea "ahora sobre esto desarrolla una pagina web para word"
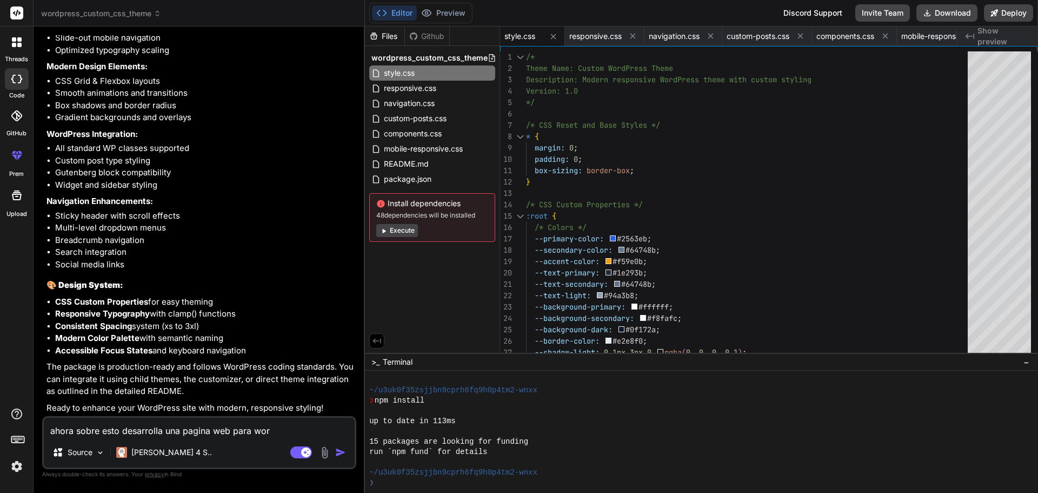
type textarea "x"
type textarea "ahora sobre esto desarrolla una pagina web para wordp"
type textarea "x"
type textarea "ahora sobre esto desarrolla una pagina web para wordpr"
type textarea "x"
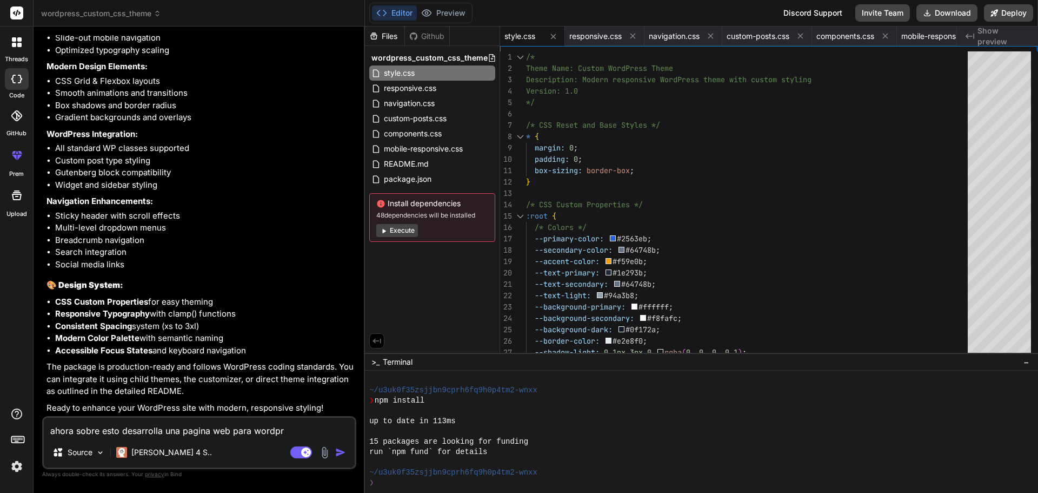
type textarea "ahora sobre esto desarrolla una pagina web para wordpre"
type textarea "x"
type textarea "ahora sobre esto desarrolla una pagina web para wordpres"
type textarea "x"
type textarea "ahora sobre esto desarrolla una pagina web para wordpress"
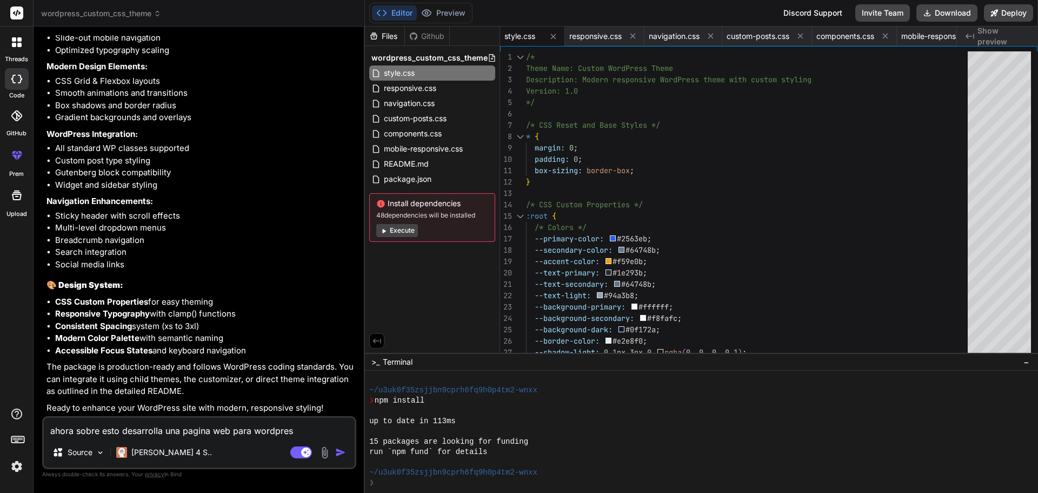
type textarea "x"
type textarea "ahora sobre esto desarrolla una pagina web para wordpress"
type textarea "x"
type textarea "ahora sobre esto desarrolla una pagina web para wordpress r"
type textarea "x"
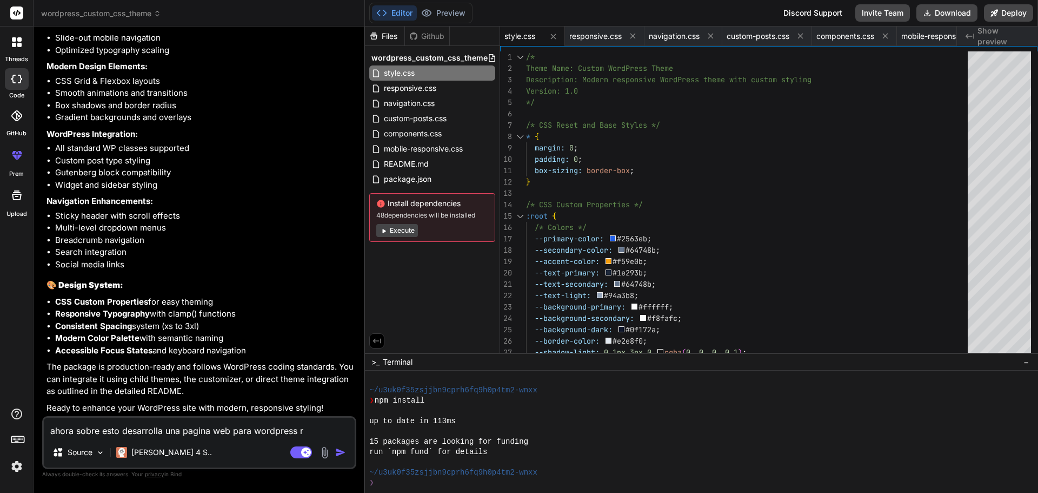
type textarea "ahora sobre esto desarrolla una pagina web para wordpress re"
type textarea "x"
type textarea "ahora sobre esto desarrolla una pagina web para wordpress rel"
type textarea "x"
type textarea "ahora sobre esto desarrolla una pagina web para wordpress rela"
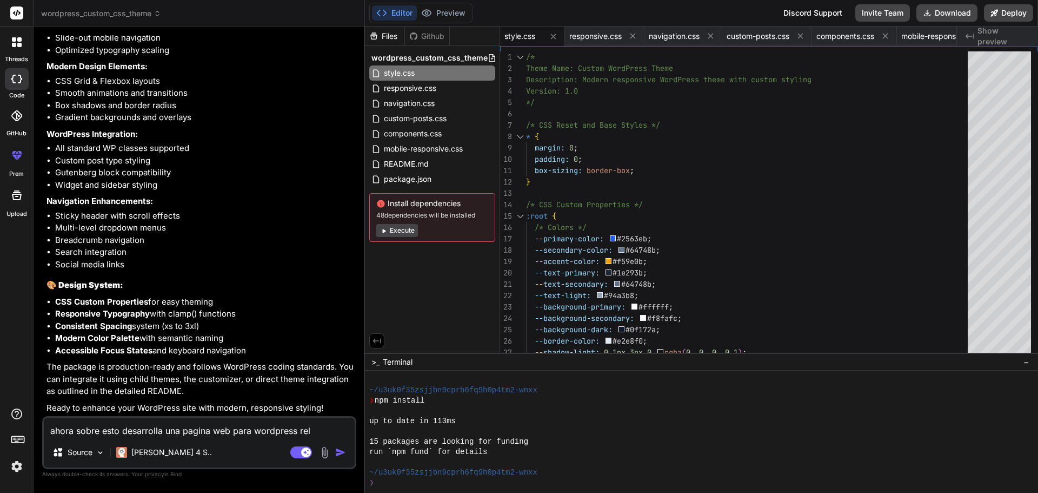
type textarea "x"
type textarea "ahora sobre esto desarrolla una pagina web para wordpress relac"
type textarea "x"
type textarea "ahora sobre esto desarrolla una pagina web para wordpress relaci"
type textarea "x"
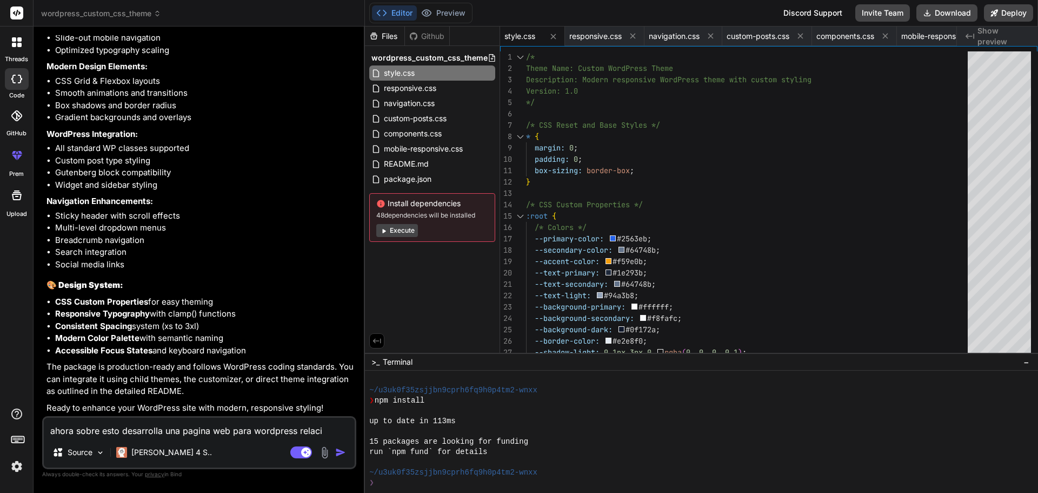
type textarea "ahora sobre esto desarrolla una pagina web para wordpress relacio"
type textarea "x"
type textarea "ahora sobre esto desarrolla una pagina web para wordpress relacion"
type textarea "x"
type textarea "ahora sobre esto desarrolla una pagina web para wordpress relaciona"
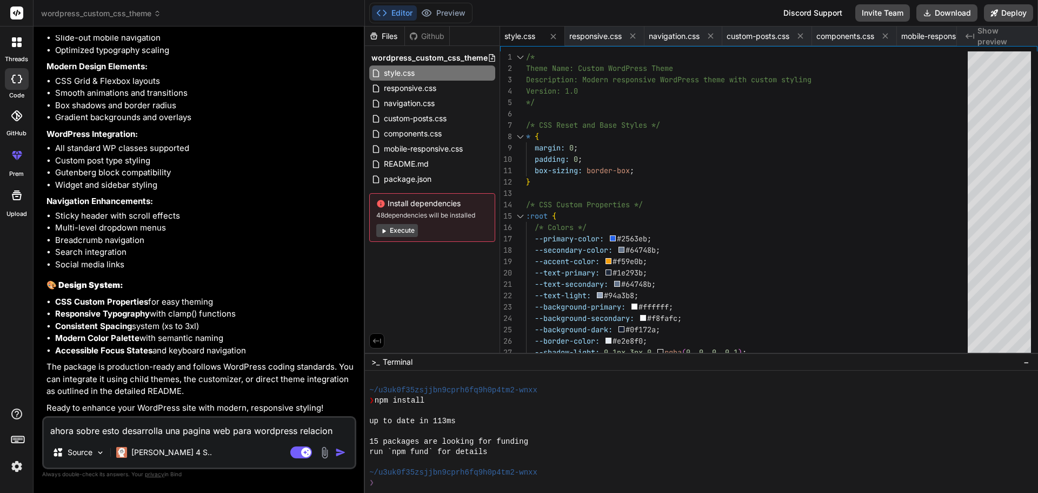
type textarea "x"
type textarea "ahora sobre esto desarrolla una pagina web para wordpress relacionad"
type textarea "x"
type textarea "ahora sobre esto desarrolla una pagina web para wordpress relacionada"
type textarea "x"
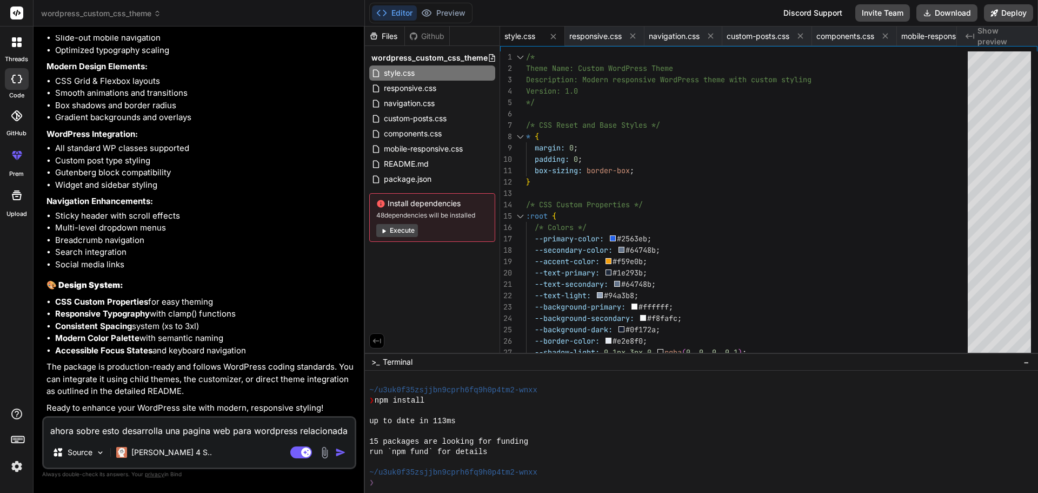
type textarea "ahora sobre esto desarrolla una pagina web para wordpress relacionada"
type textarea "x"
type textarea "ahora sobre esto desarrolla una pagina web para wordpress relacionada a"
type textarea "x"
type textarea "ahora sobre esto desarrolla una pagina web para wordpress relacionada a"
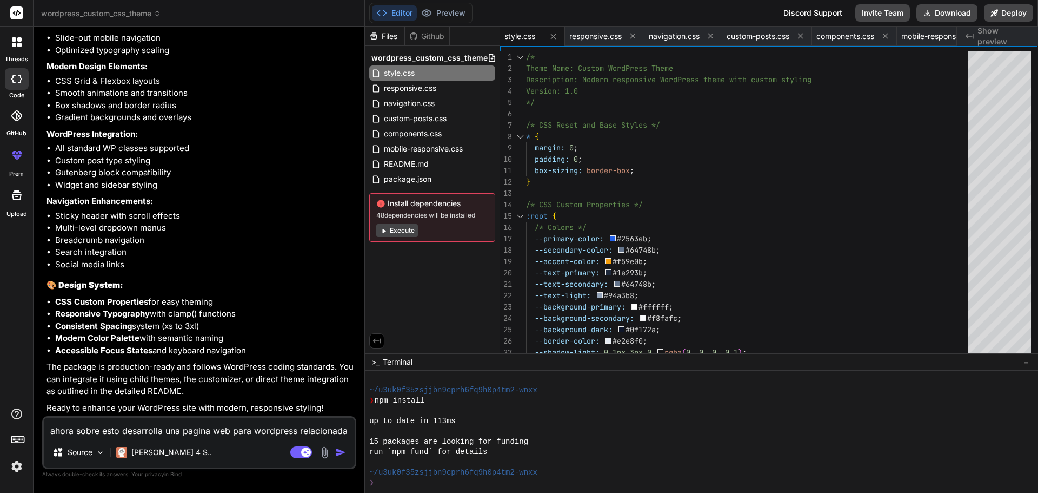
type textarea "x"
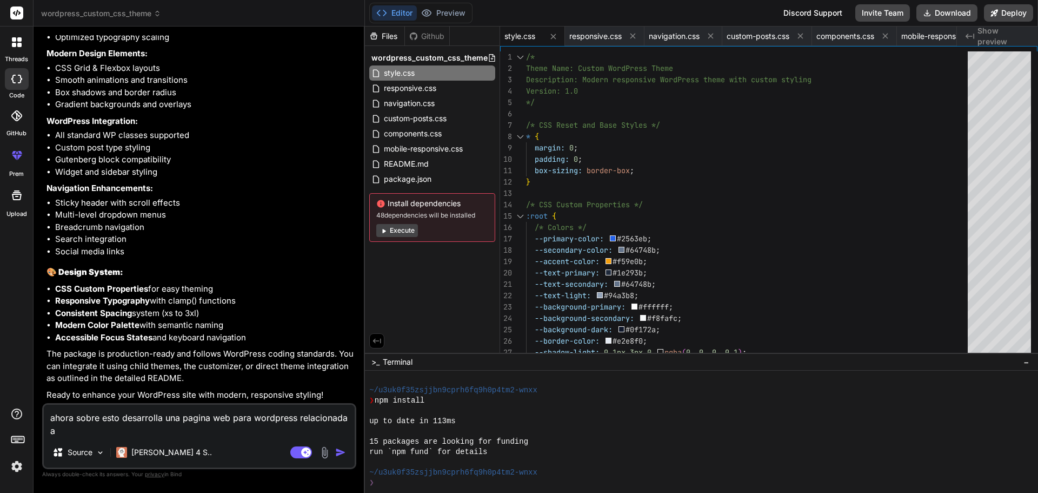
type textarea "ahora sobre esto desarrolla una pagina web para wordpress relacionada a u"
type textarea "x"
type textarea "ahora sobre esto desarrolla una pagina web para wordpress relacionada a un"
type textarea "x"
type textarea "ahora sobre esto desarrolla una pagina web para wordpress relacionada a un"
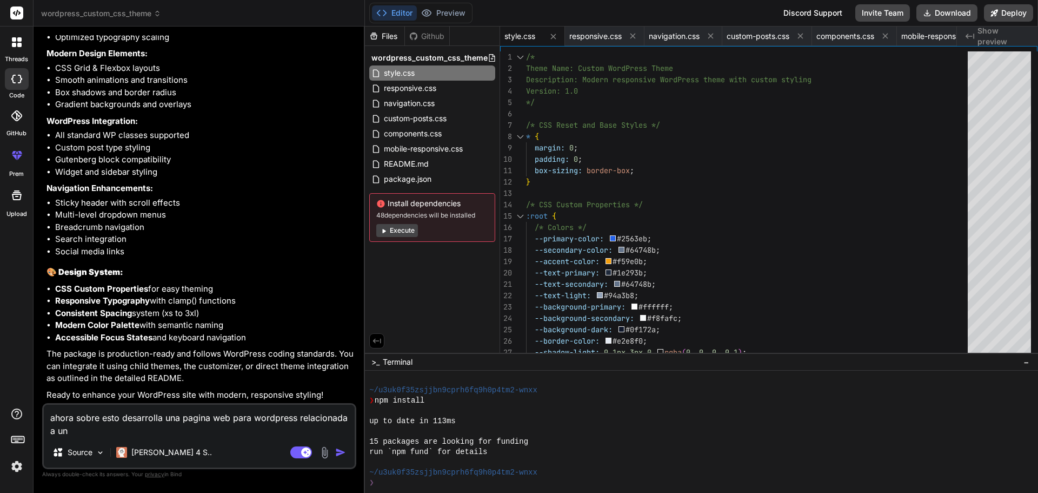
type textarea "x"
type textarea "ahora sobre esto desarrolla una pagina web para wordpress relacionada a un s"
type textarea "x"
type textarea "ahora sobre esto desarrolla una pagina web para wordpress relacionada a un so"
type textarea "x"
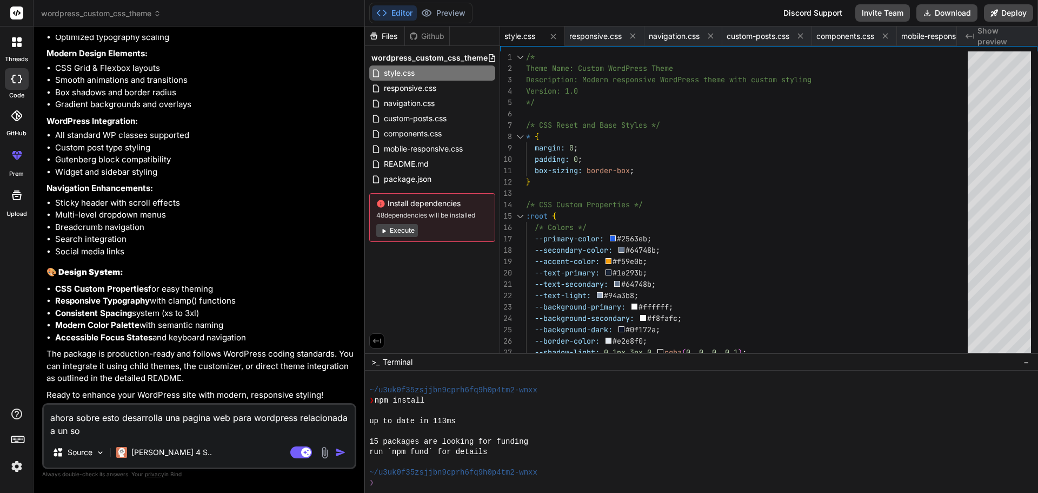
type textarea "ahora sobre esto desarrolla una pagina web para wordpress relacionada a un sof"
type textarea "x"
type textarea "ahora sobre esto desarrolla una pagina web para wordpress relacionada a un soft"
type textarea "x"
type textarea "ahora sobre esto desarrolla una pagina web para wordpress relacionada a un softw"
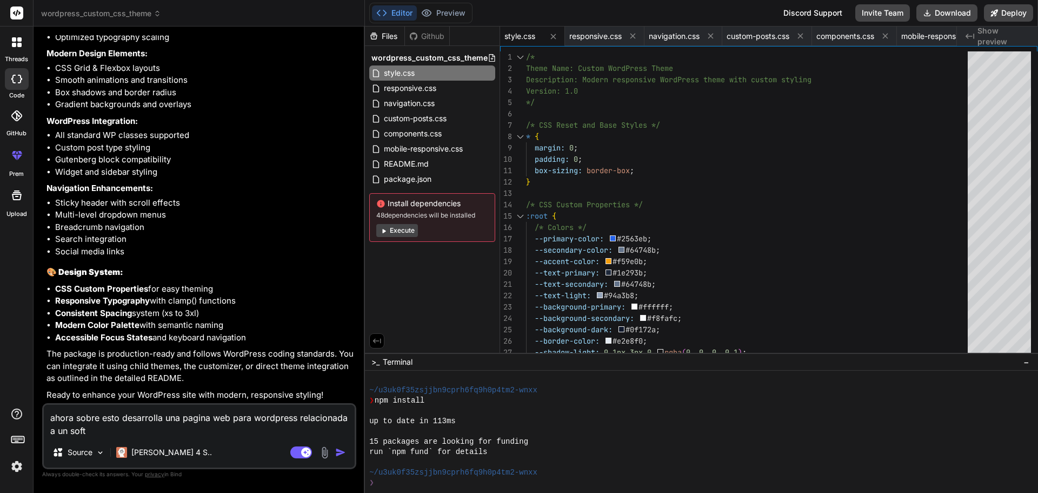
type textarea "x"
type textarea "ahora sobre esto desarrolla una pagina web para wordpress relacionada a un soft…"
type textarea "x"
type textarea "ahora sobre esto desarrolla una pagina web para wordpress relacionada a un soft…"
type textarea "x"
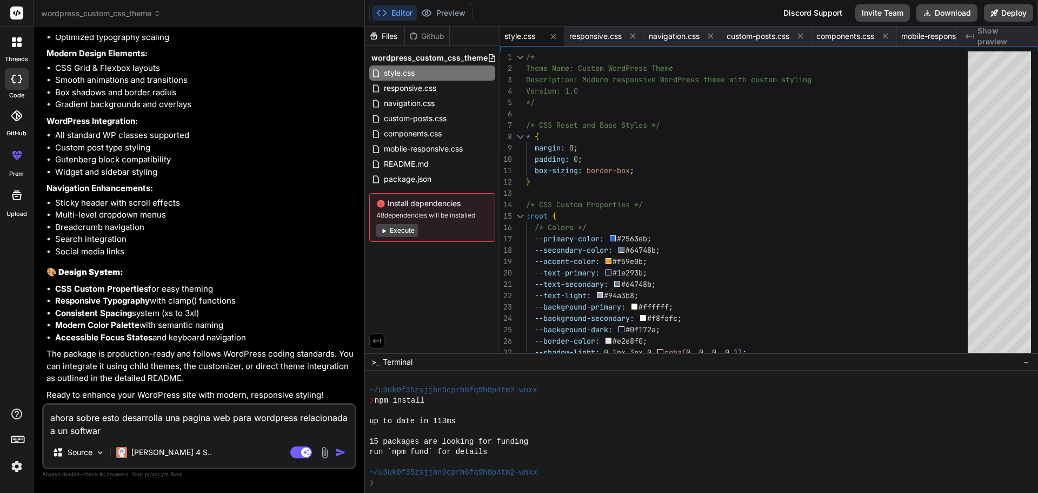
type textarea "ahora sobre esto desarrolla una pagina web para wordpress relacionada a un soft…"
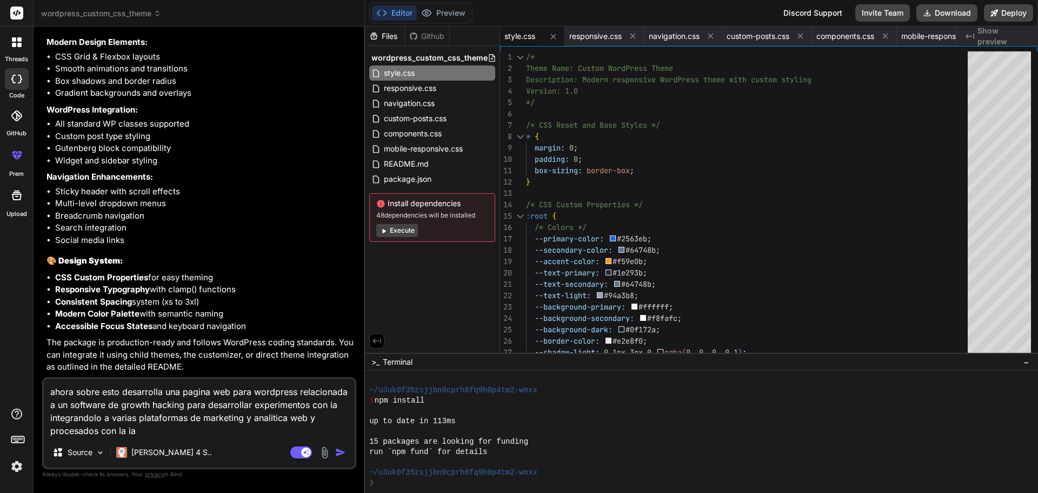
click at [336, 456] on img "button" at bounding box center [340, 452] width 11 height 11
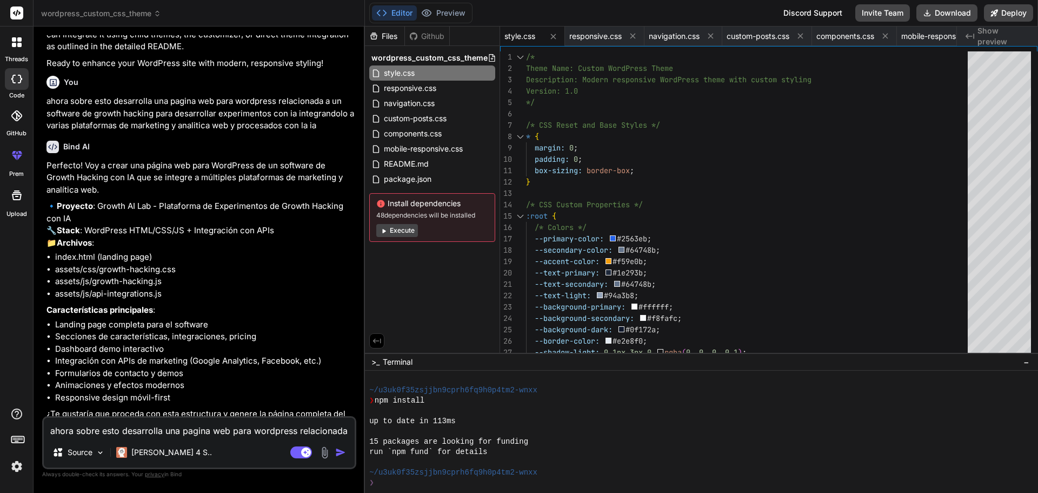
scroll to position [1487, 0]
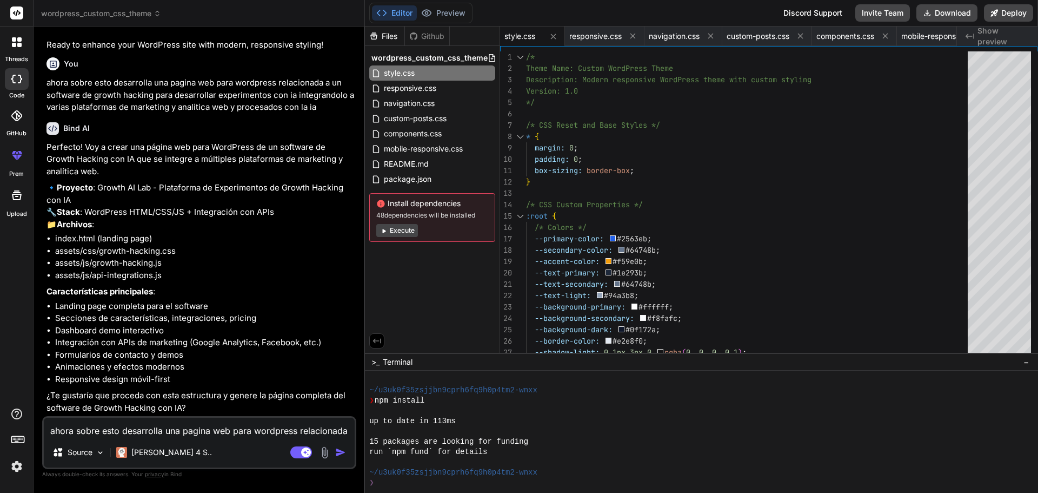
click at [231, 429] on textarea "ahora sobre esto desarrolla una pagina web para wordpress relacionada a un soft…" at bounding box center [199, 426] width 311 height 19
click at [344, 452] on img "button" at bounding box center [340, 452] width 11 height 11
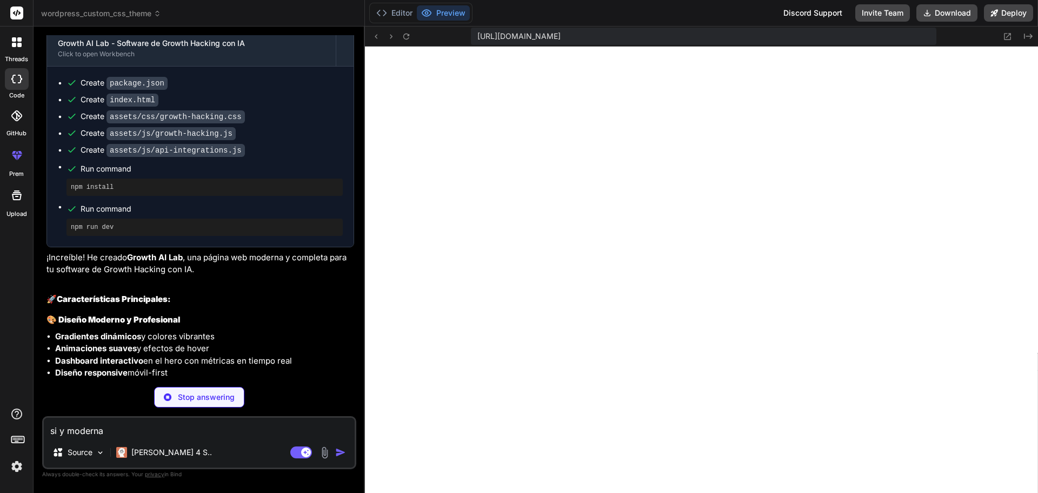
scroll to position [2045, 0]
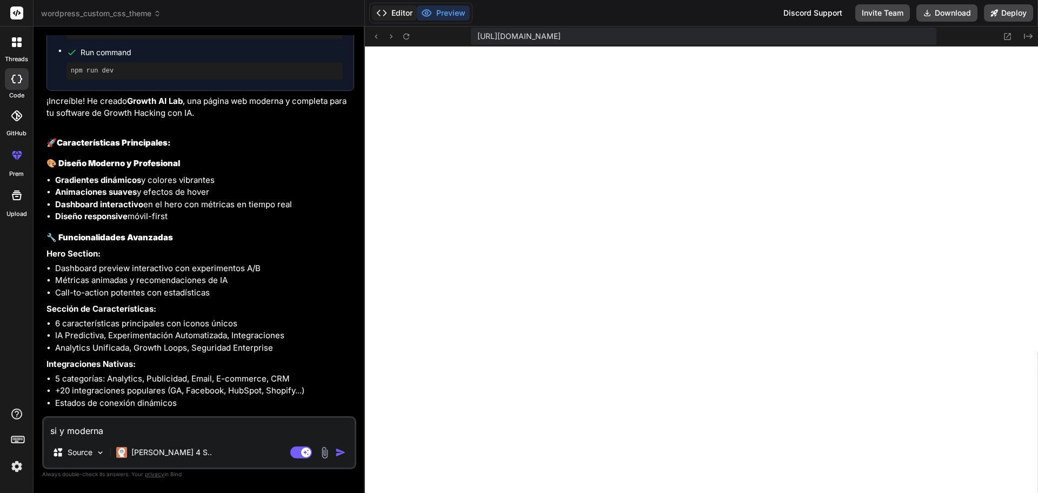
click at [397, 14] on button "Editor" at bounding box center [394, 12] width 45 height 15
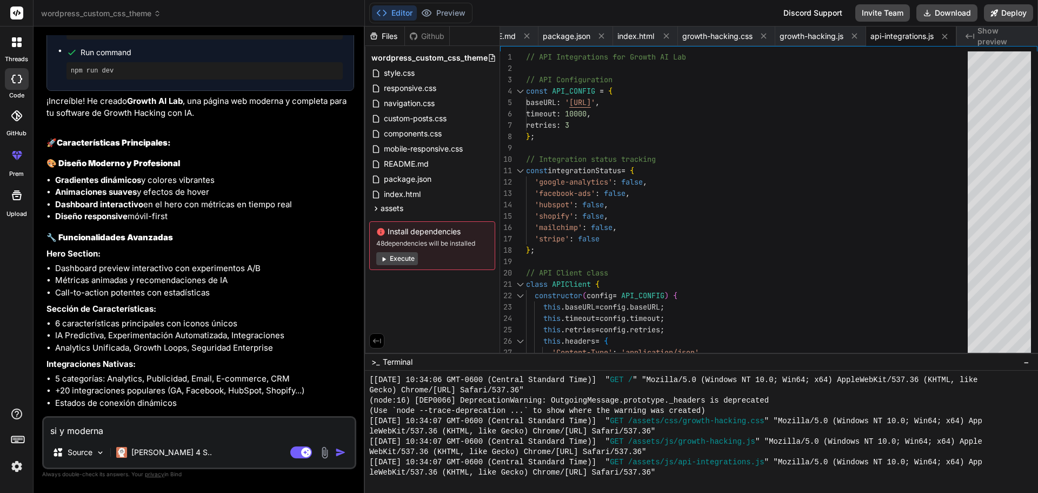
click at [401, 256] on button "Execute" at bounding box center [397, 258] width 42 height 13
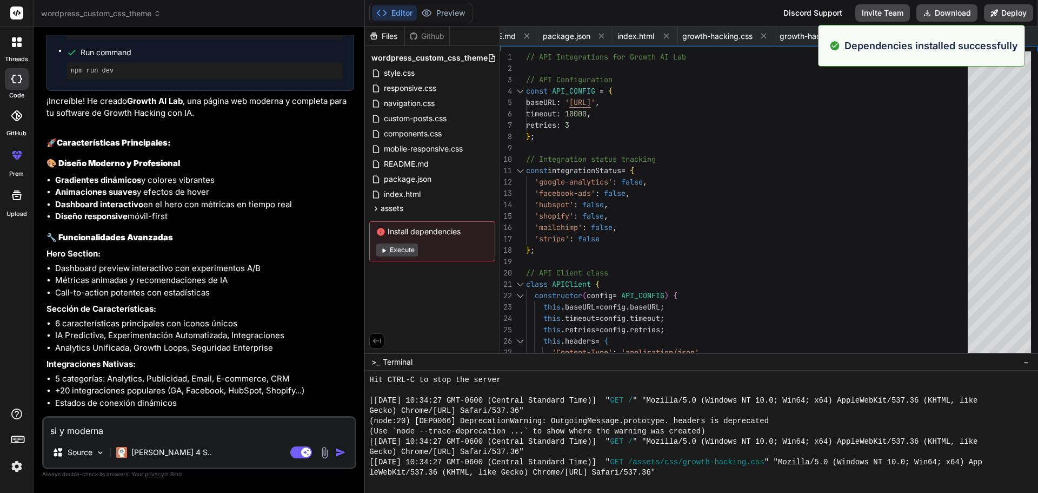
scroll to position [1325, 0]
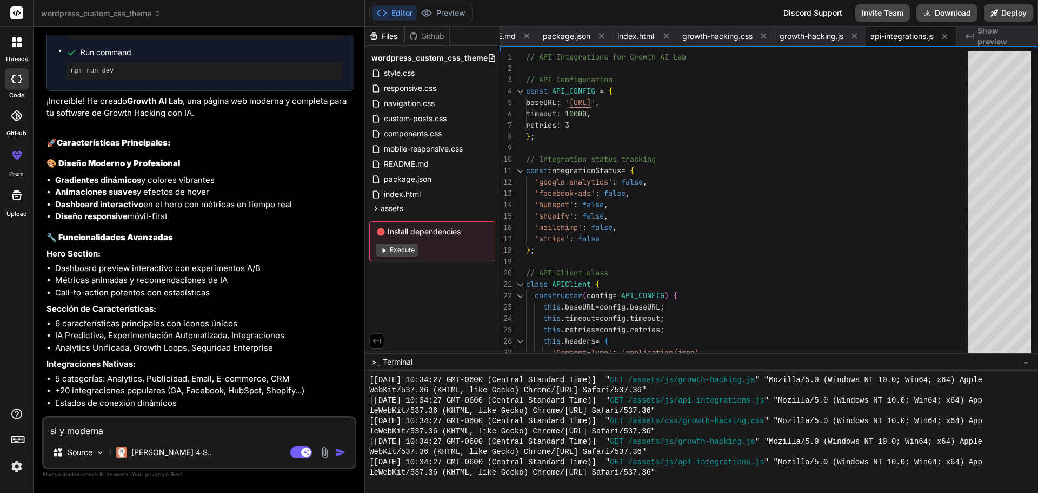
click at [403, 248] on button "Execute" at bounding box center [397, 249] width 42 height 13
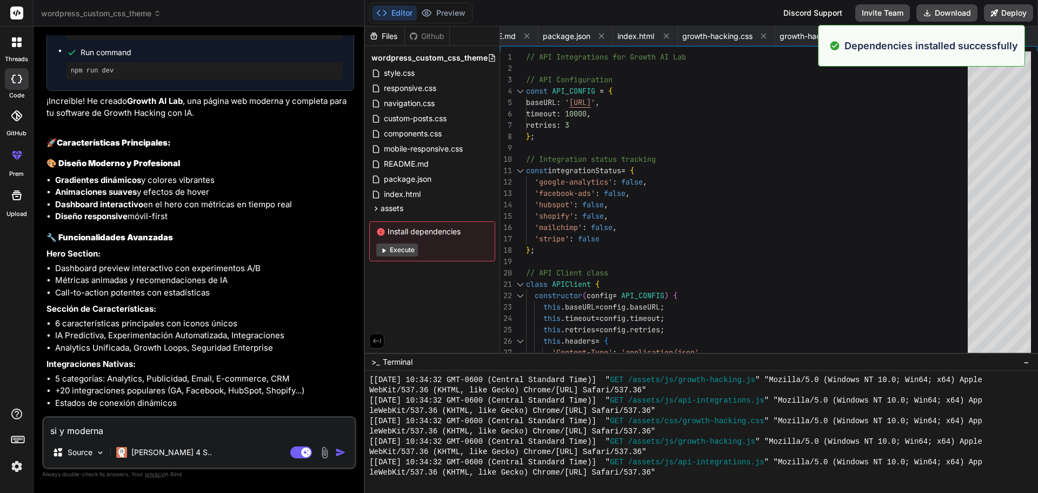
scroll to position [1901, 0]
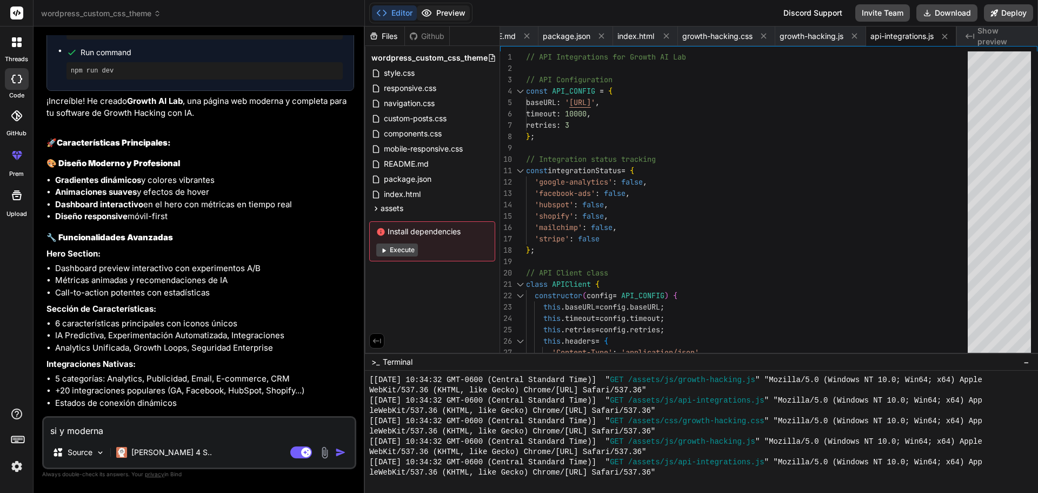
click at [453, 19] on button "Preview" at bounding box center [443, 12] width 53 height 15
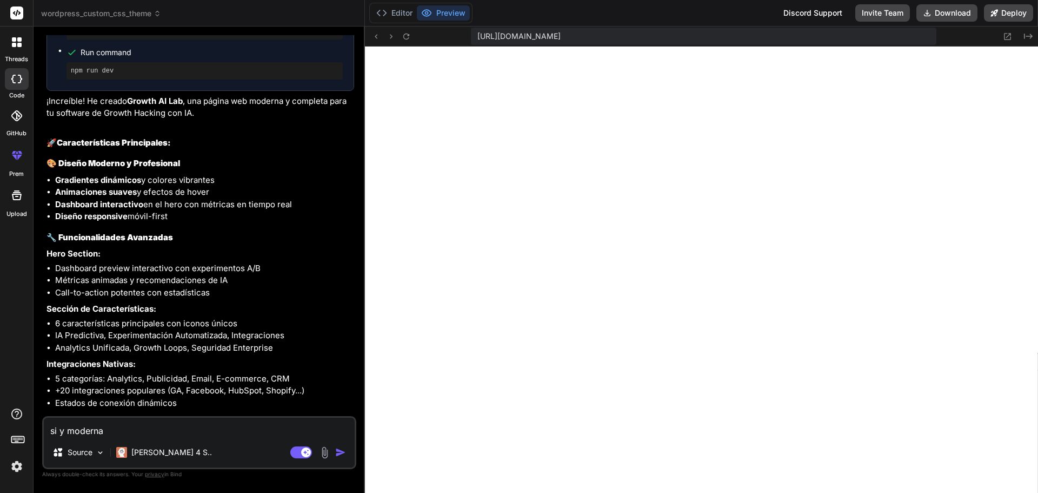
click at [10, 463] on img at bounding box center [17, 466] width 18 height 18
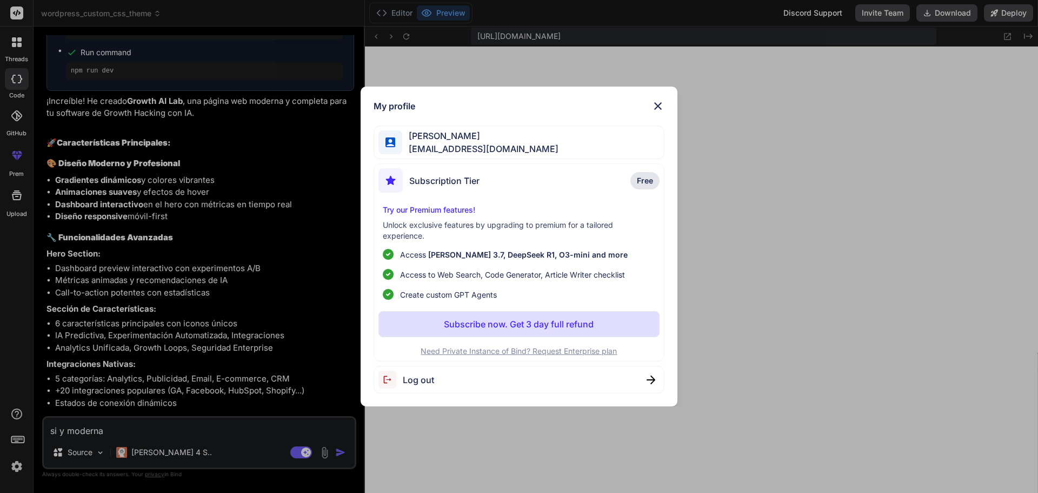
click at [458, 380] on div "Log out" at bounding box center [519, 380] width 291 height 28
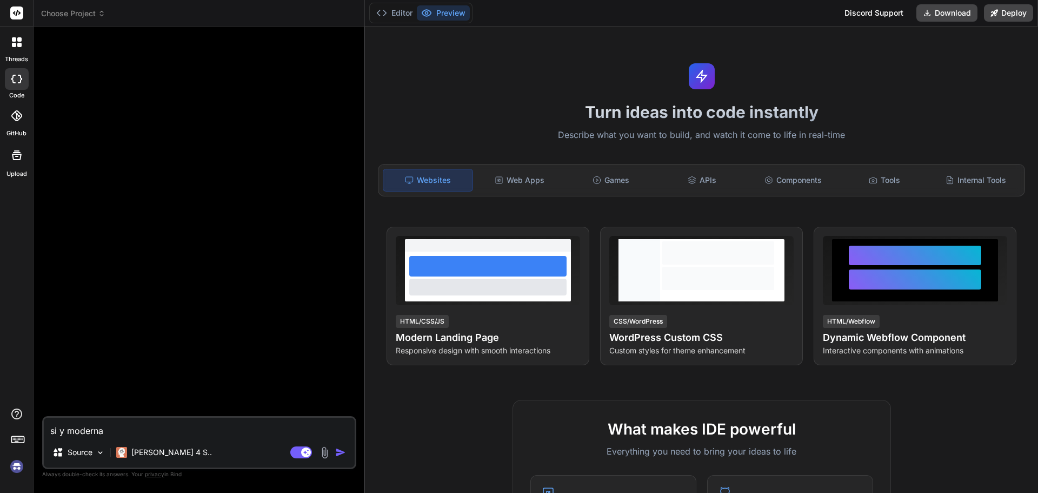
scroll to position [0, 0]
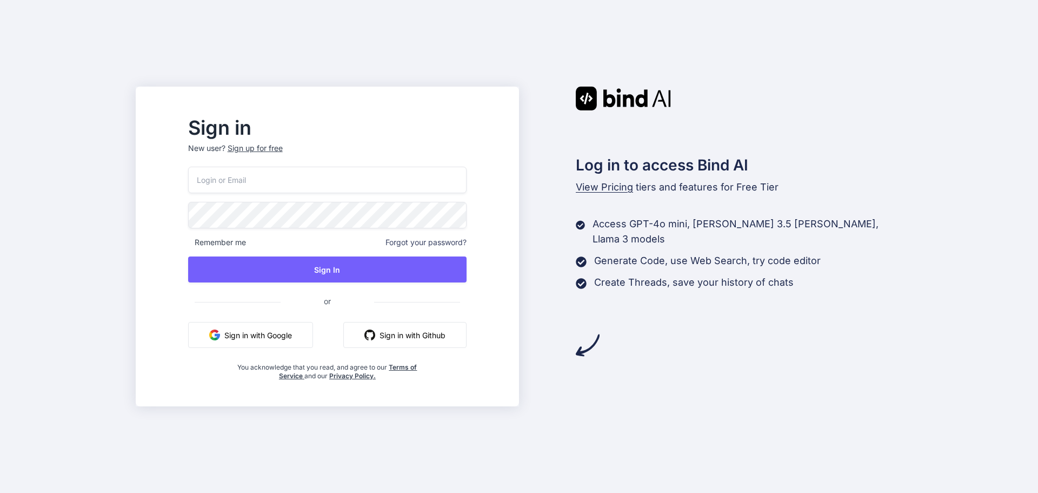
click at [283, 152] on div "Sign up for free" at bounding box center [255, 148] width 55 height 11
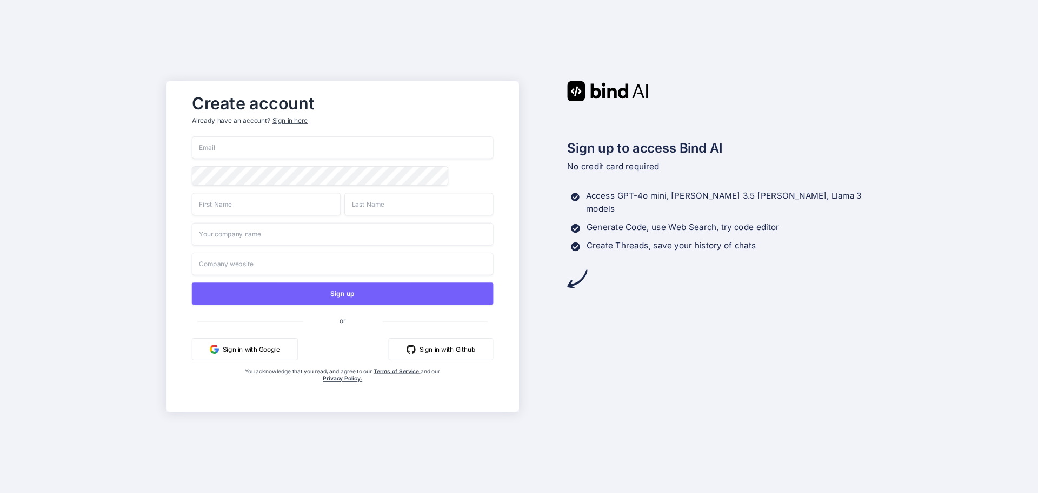
click at [278, 150] on input "email" at bounding box center [343, 147] width 302 height 23
type input "[EMAIL_ADDRESS][DOMAIN_NAME]"
click at [274, 206] on input "text" at bounding box center [266, 204] width 149 height 23
type input "[PERSON_NAME]"
drag, startPoint x: 357, startPoint y: 206, endPoint x: 335, endPoint y: 206, distance: 22.2
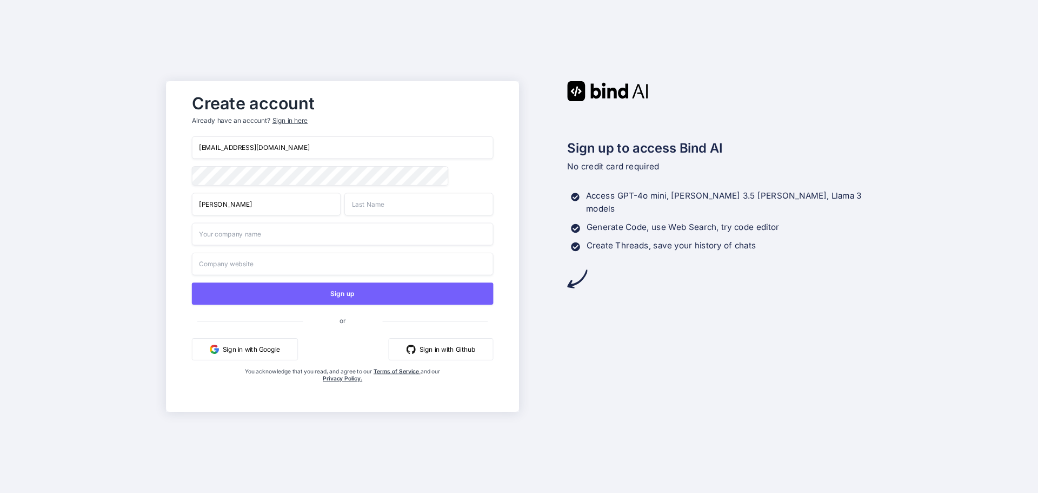
click at [357, 206] on input "text" at bounding box center [418, 204] width 149 height 23
type input "Bailon"
click at [253, 240] on input "text" at bounding box center [343, 234] width 302 height 23
type input "Seedup"
drag, startPoint x: 227, startPoint y: 269, endPoint x: 235, endPoint y: 269, distance: 7.6
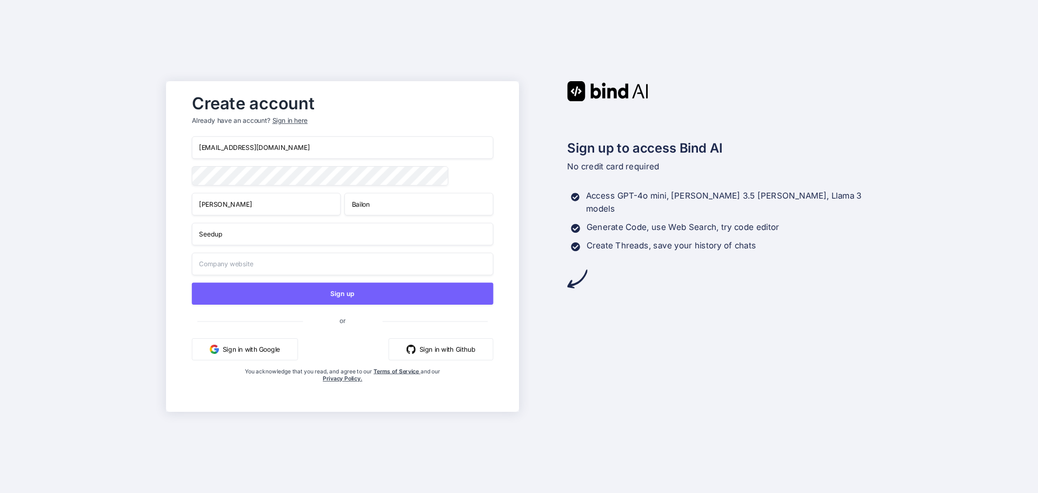
click at [227, 269] on input "text" at bounding box center [343, 264] width 302 height 23
paste input "[URL][DOMAIN_NAME]"
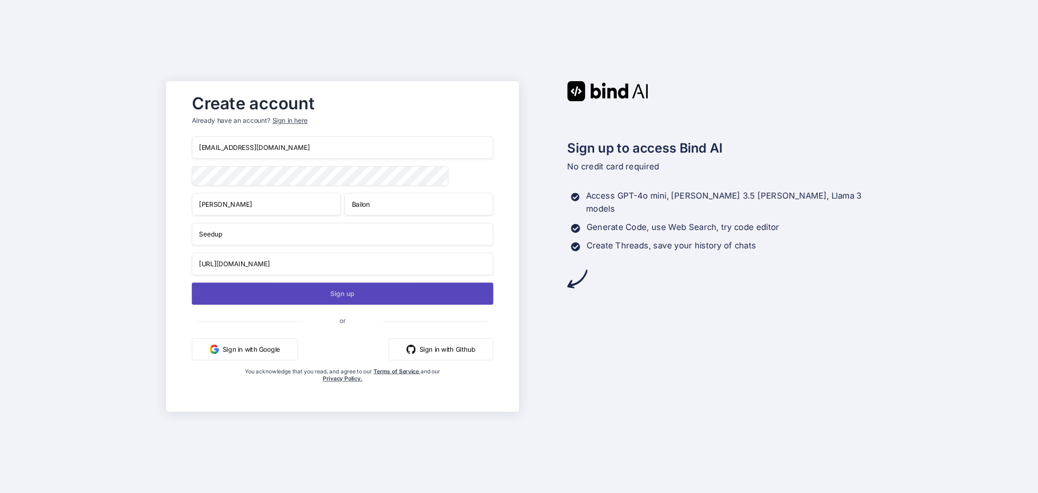
type input "[URL][DOMAIN_NAME]"
click at [432, 299] on button "Sign up" at bounding box center [343, 293] width 302 height 22
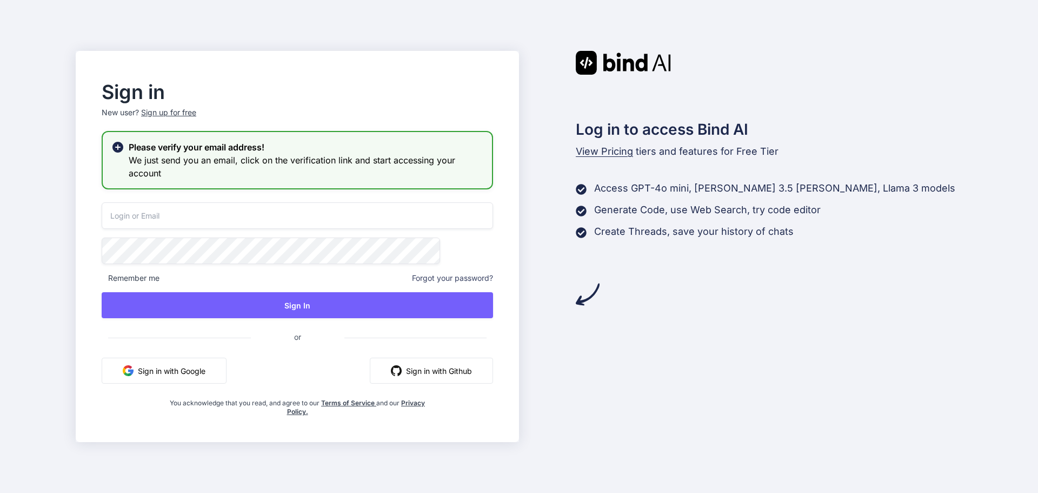
click at [196, 212] on input "email" at bounding box center [297, 215] width 391 height 26
click at [207, 212] on input "email" at bounding box center [297, 215] width 391 height 26
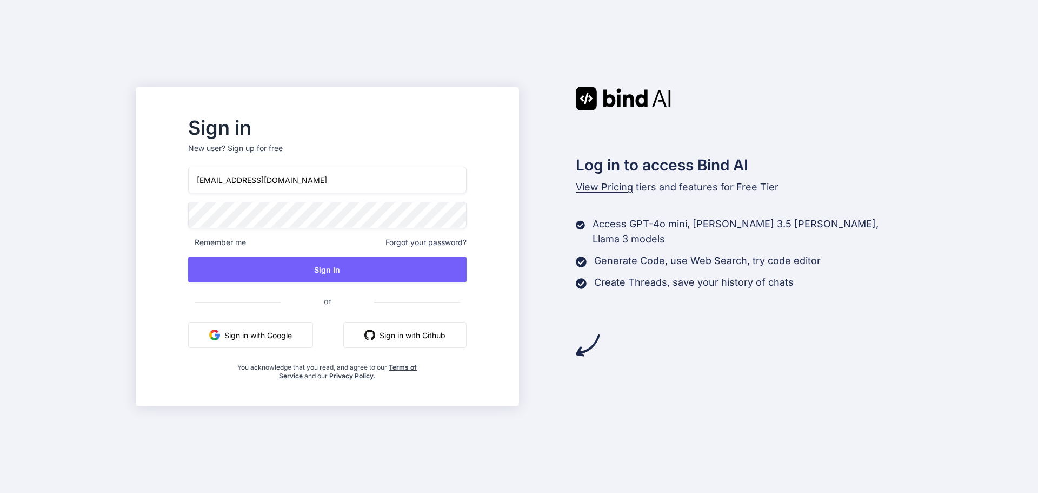
type input "[EMAIL_ADDRESS][DOMAIN_NAME]"
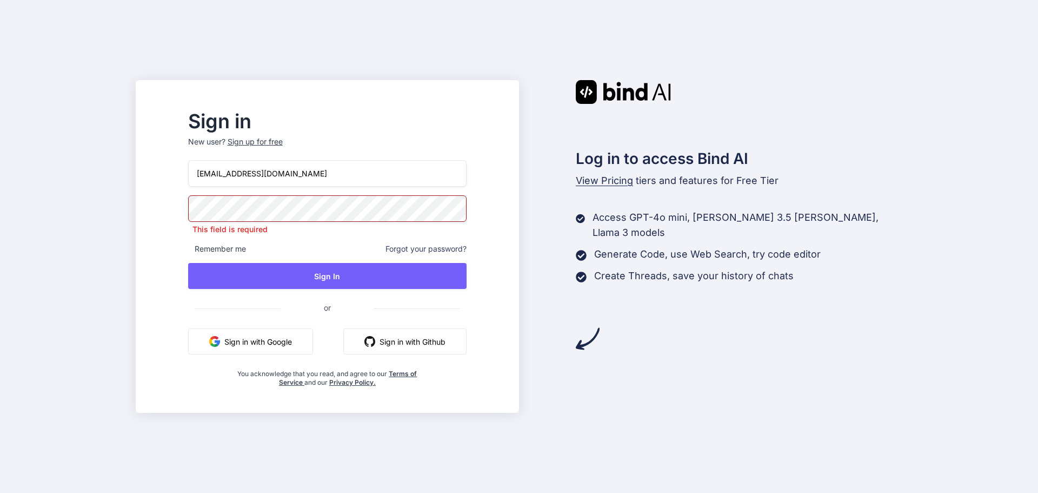
click at [371, 224] on p "This field is required" at bounding box center [327, 229] width 278 height 11
click at [375, 222] on div "This field is required" at bounding box center [327, 214] width 278 height 39
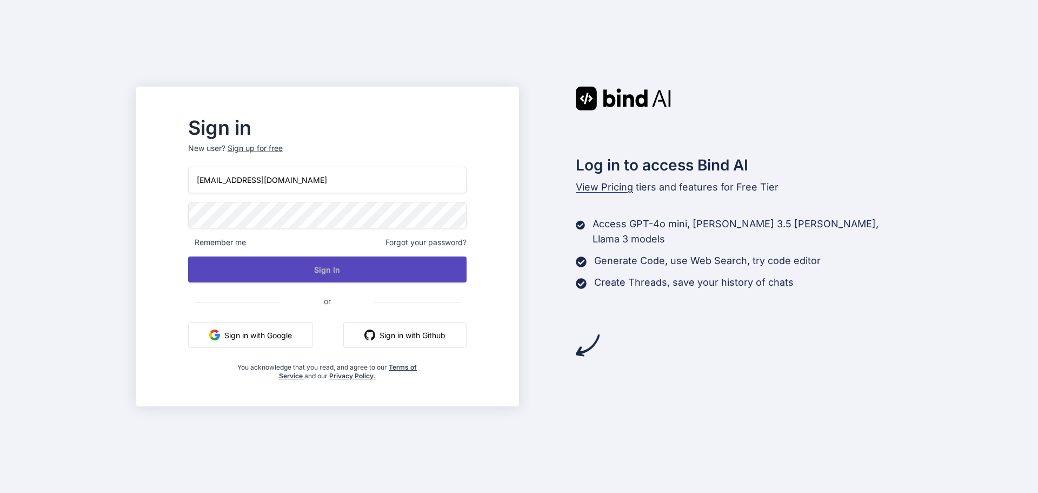
click at [333, 271] on button "Sign In" at bounding box center [327, 269] width 278 height 26
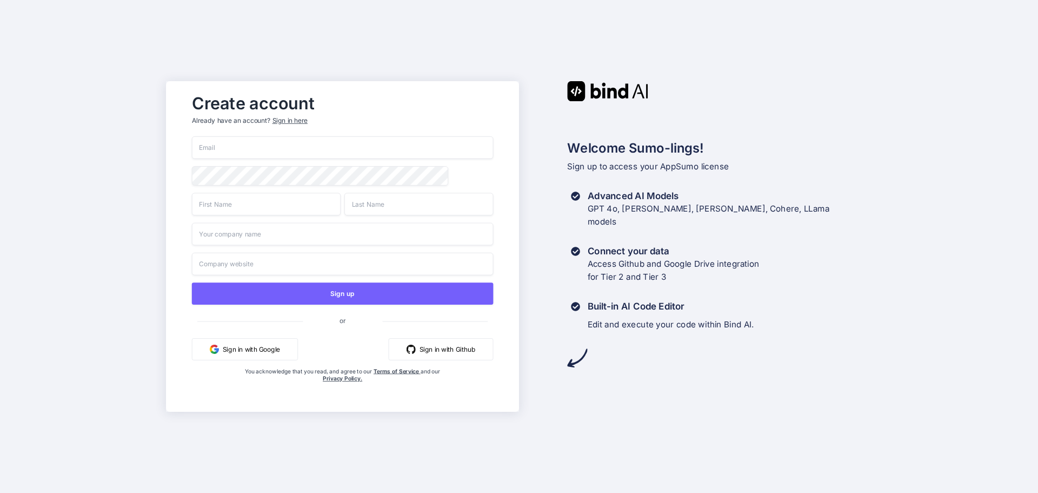
click at [332, 143] on input "email" at bounding box center [343, 147] width 302 height 23
type input "info@seedup.la"
click at [247, 206] on input "text" at bounding box center [266, 204] width 149 height 23
type input "Ulises"
click at [386, 202] on input "text" at bounding box center [418, 204] width 149 height 23
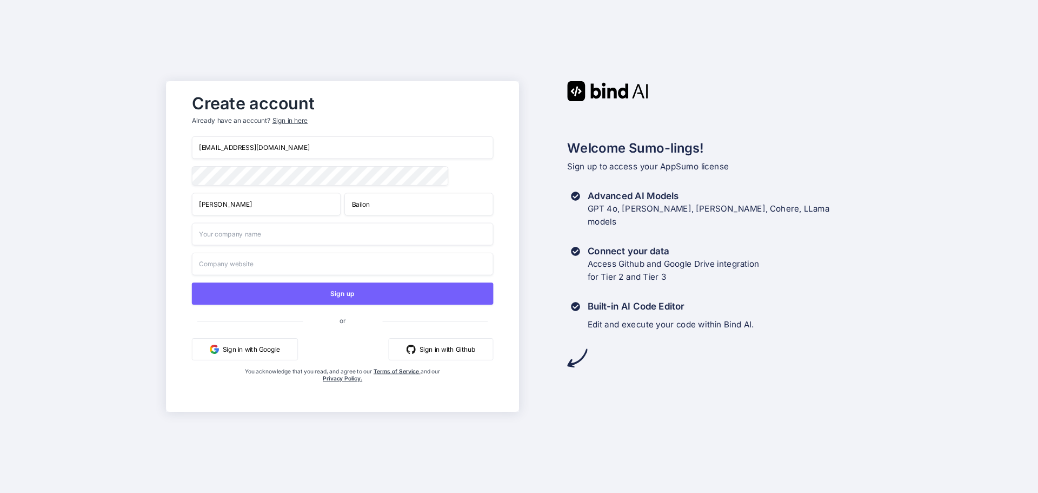
type input "Bailon"
click at [256, 240] on input "text" at bounding box center [343, 234] width 302 height 23
type input "Seedup"
click at [278, 260] on input "text" at bounding box center [343, 264] width 302 height 23
paste input "https://seedup.mx/"
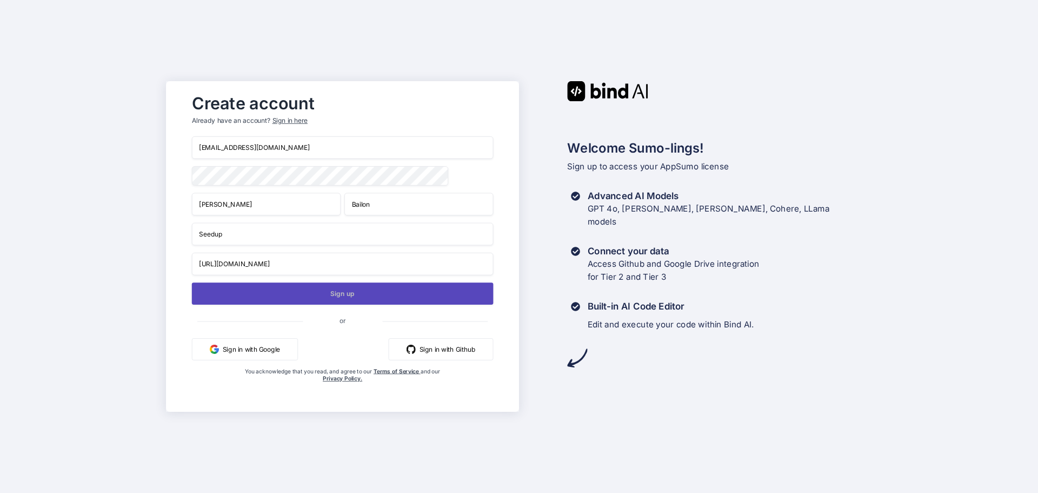
type input "https://seedup.mx/"
click at [403, 292] on button "Sign up" at bounding box center [343, 293] width 302 height 22
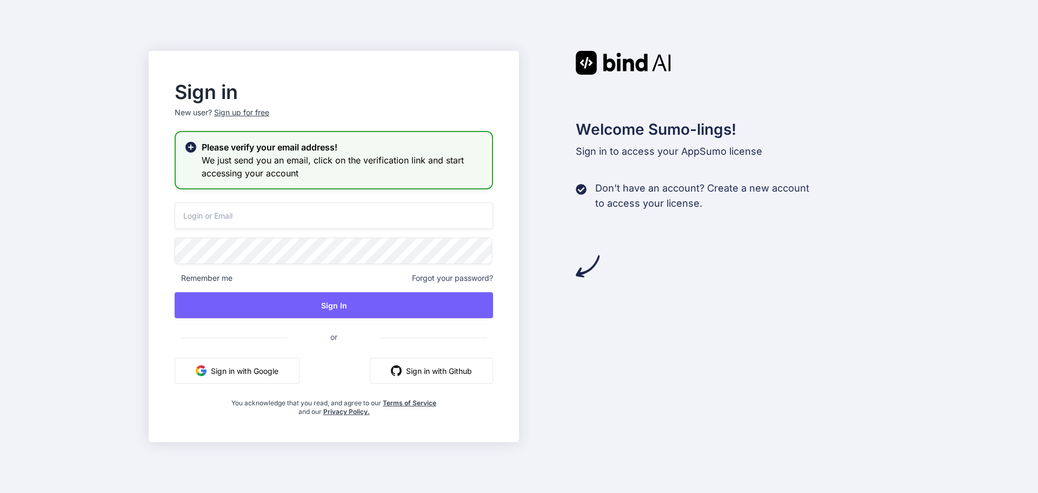
click at [302, 222] on input "email" at bounding box center [334, 215] width 318 height 26
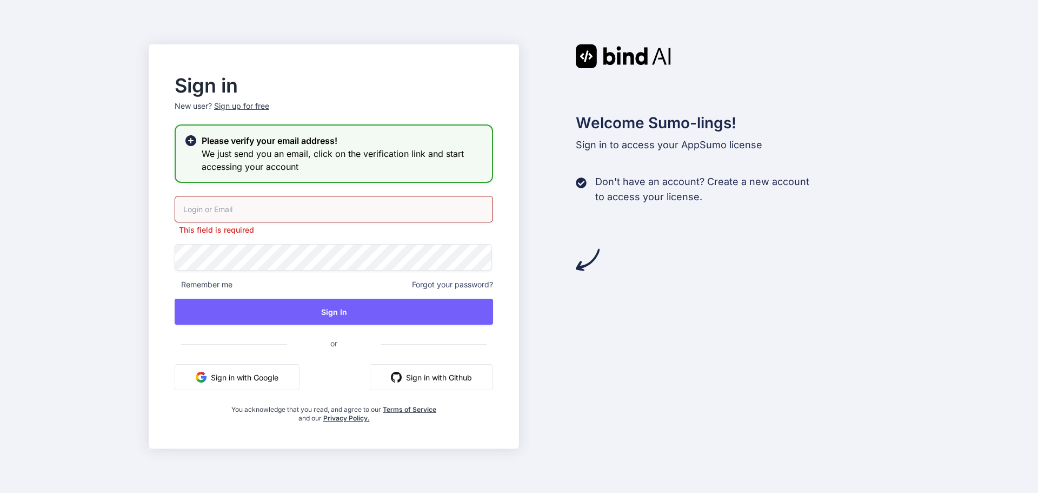
click at [243, 200] on input "email" at bounding box center [334, 209] width 318 height 26
click at [240, 200] on input "email" at bounding box center [334, 209] width 318 height 26
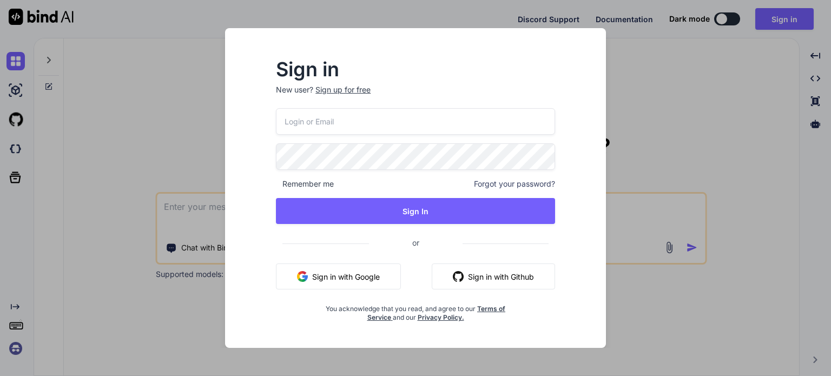
click at [121, 124] on div "Sign in New user? Sign up for free Remember me Forgot your password? Sign In or…" at bounding box center [415, 188] width 831 height 376
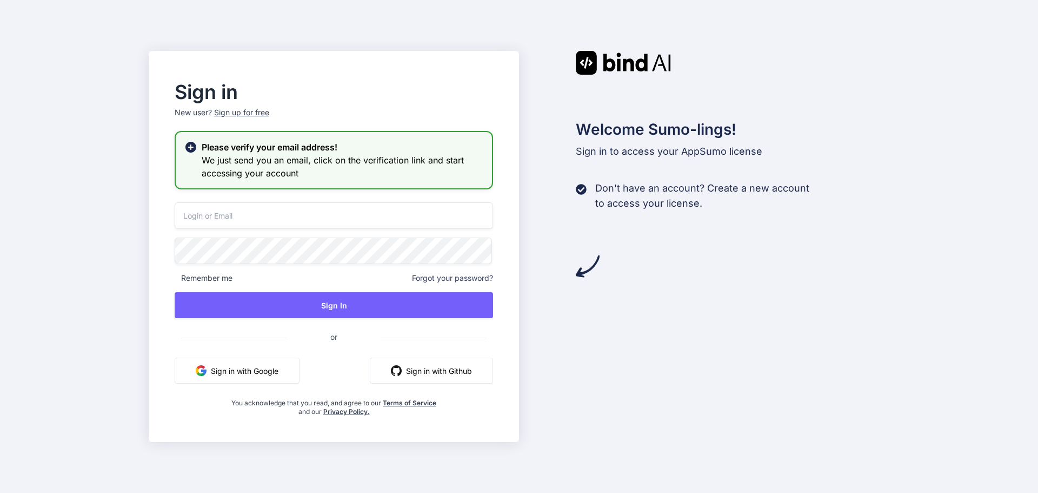
click at [223, 228] on input "email" at bounding box center [334, 215] width 318 height 26
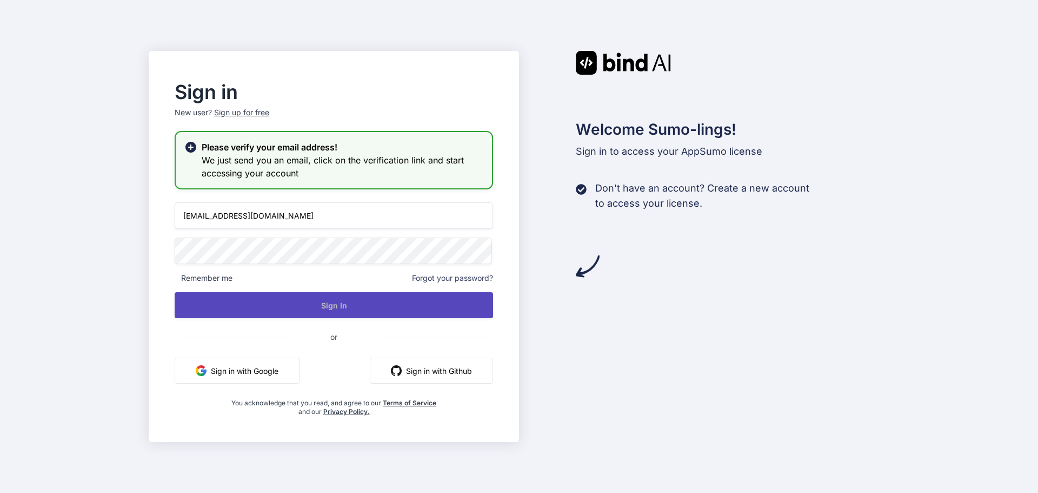
click at [300, 300] on button "Sign In" at bounding box center [334, 305] width 318 height 26
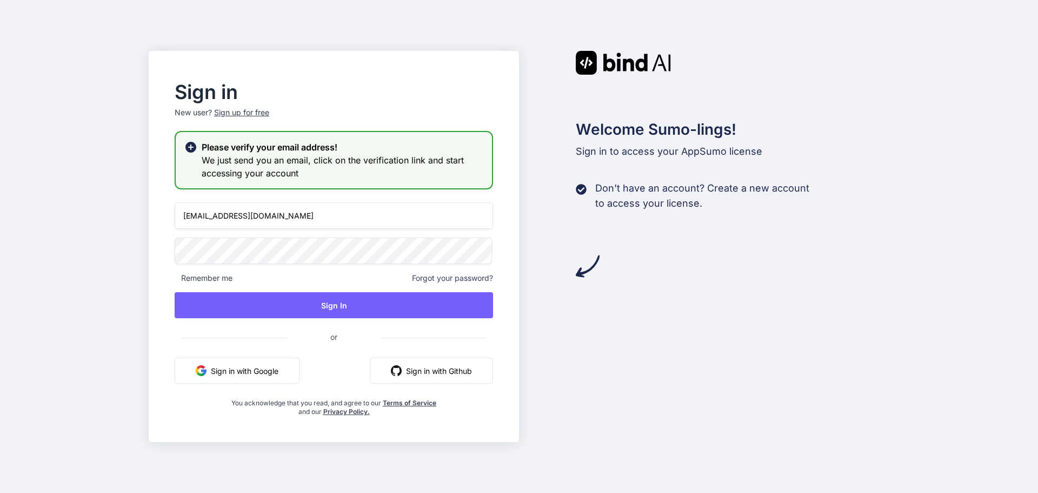
click at [276, 213] on input "[EMAIL_ADDRESS][DOMAIN_NAME]" at bounding box center [334, 215] width 318 height 26
type input "[EMAIL_ADDRESS][DOMAIN_NAME]"
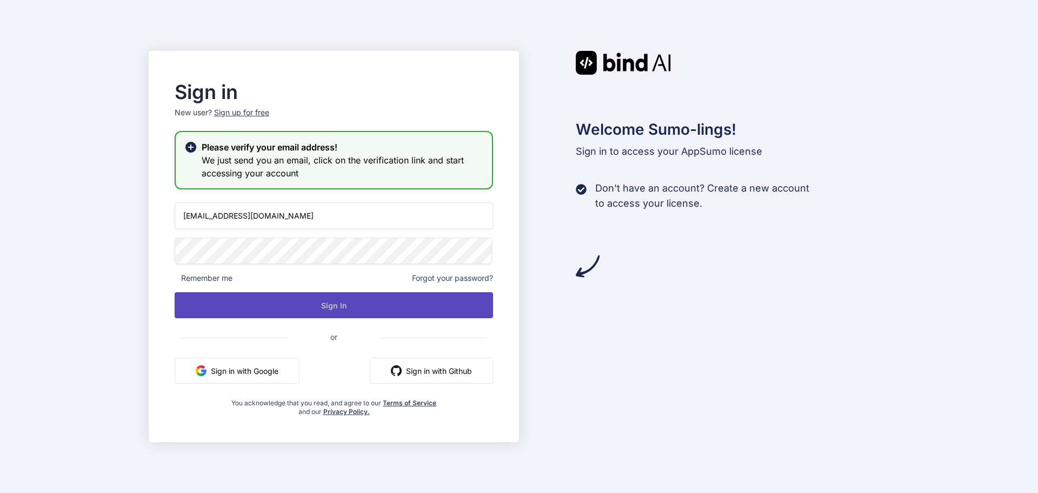
click at [349, 306] on button "Sign In" at bounding box center [334, 305] width 318 height 26
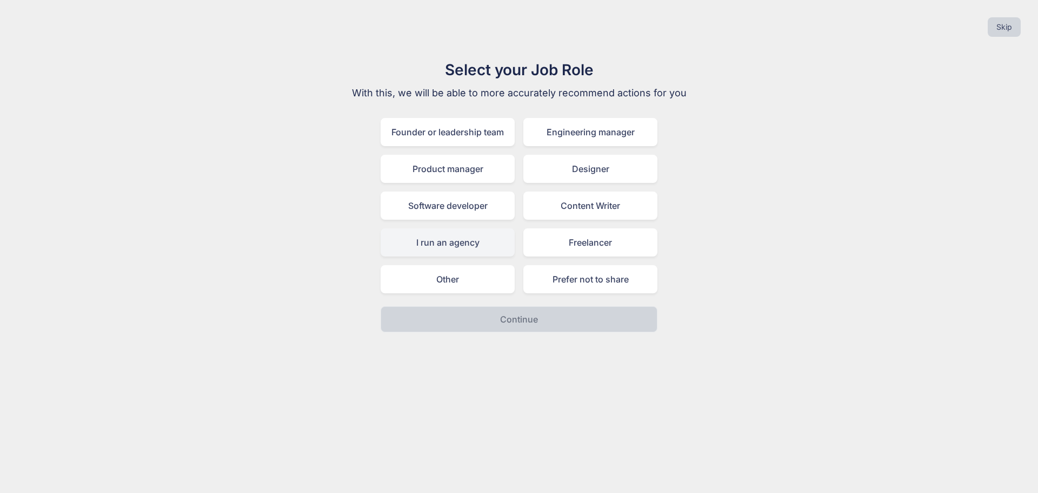
click at [482, 248] on div "I run an agency" at bounding box center [448, 242] width 134 height 28
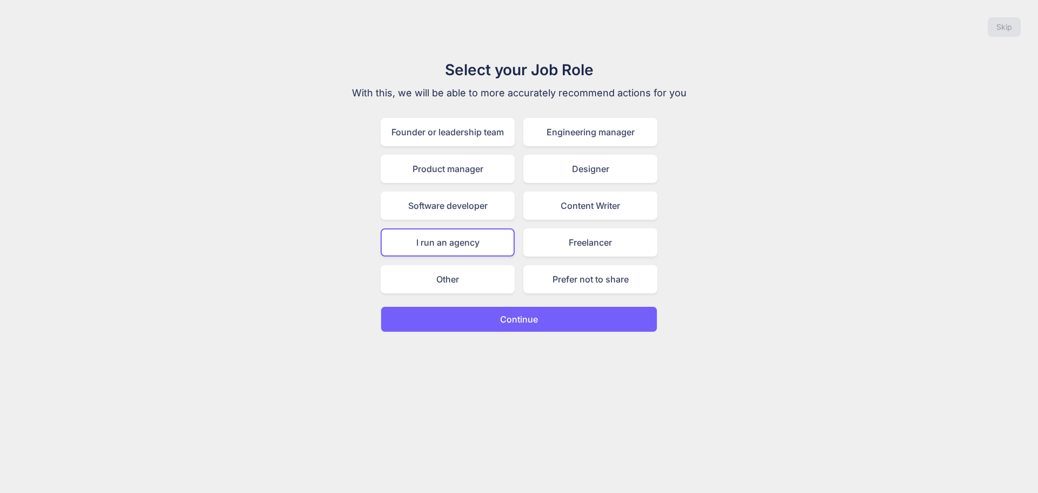
click at [540, 328] on button "Continue" at bounding box center [519, 319] width 277 height 26
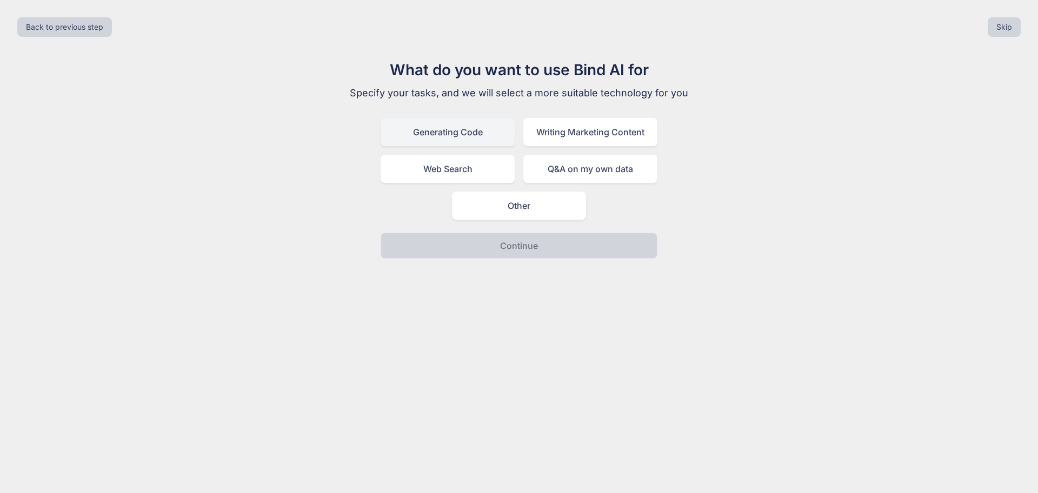
click at [467, 140] on div "Generating Code" at bounding box center [448, 132] width 134 height 28
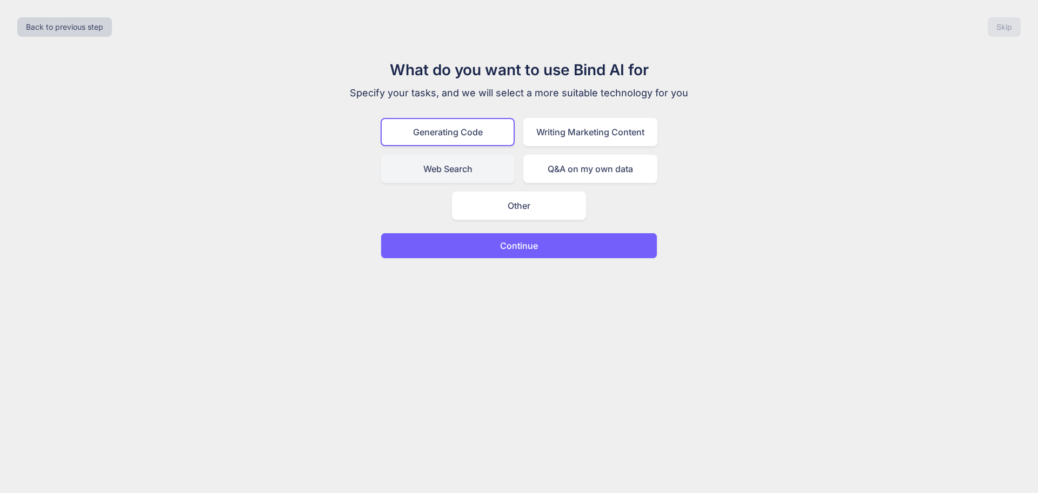
click at [477, 164] on div "Web Search" at bounding box center [448, 169] width 134 height 28
click at [473, 135] on div "Generating Code" at bounding box center [448, 132] width 134 height 28
click at [539, 248] on button "Continue" at bounding box center [519, 246] width 277 height 26
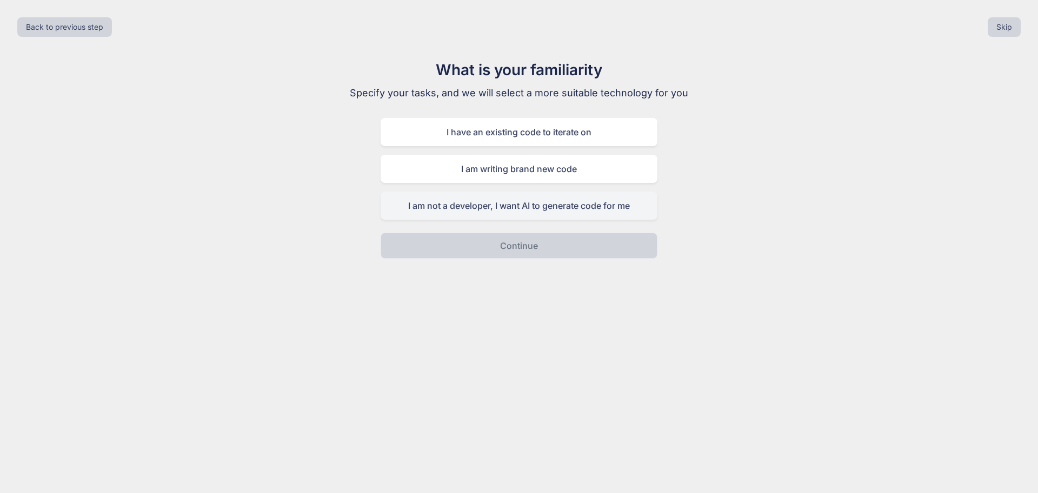
click at [530, 208] on div "I am not a developer, I want AI to generate code for me" at bounding box center [519, 205] width 277 height 28
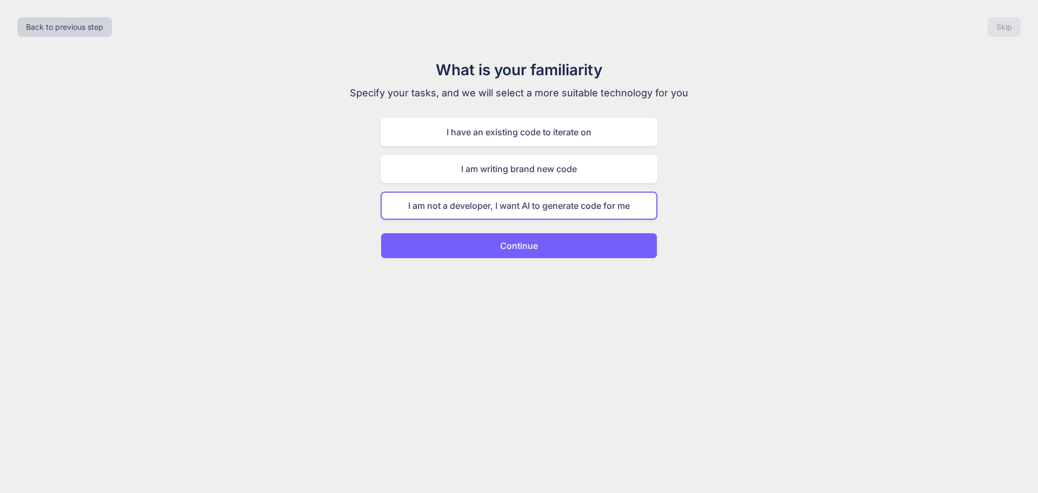
click at [538, 239] on button "Continue" at bounding box center [519, 246] width 277 height 26
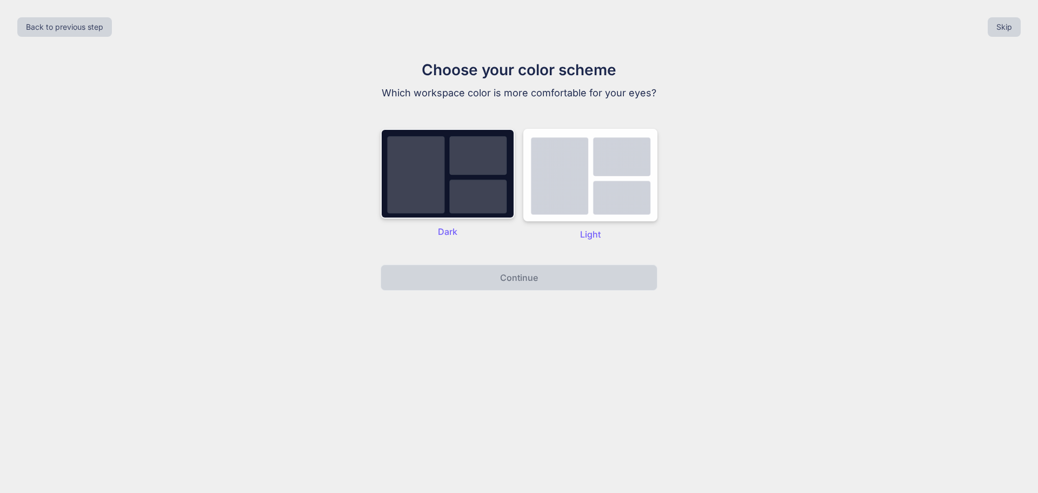
click at [451, 184] on img at bounding box center [448, 174] width 134 height 90
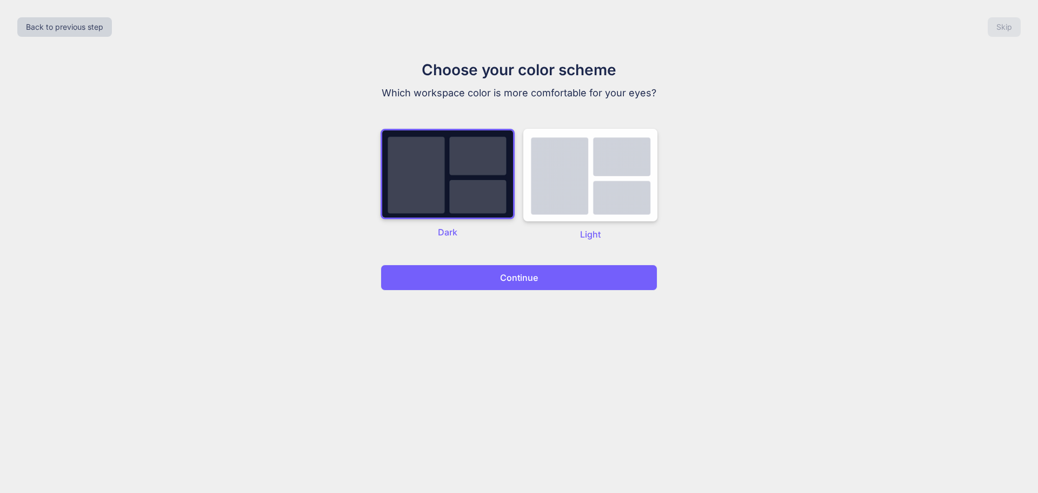
click at [522, 271] on p "Continue" at bounding box center [519, 277] width 38 height 13
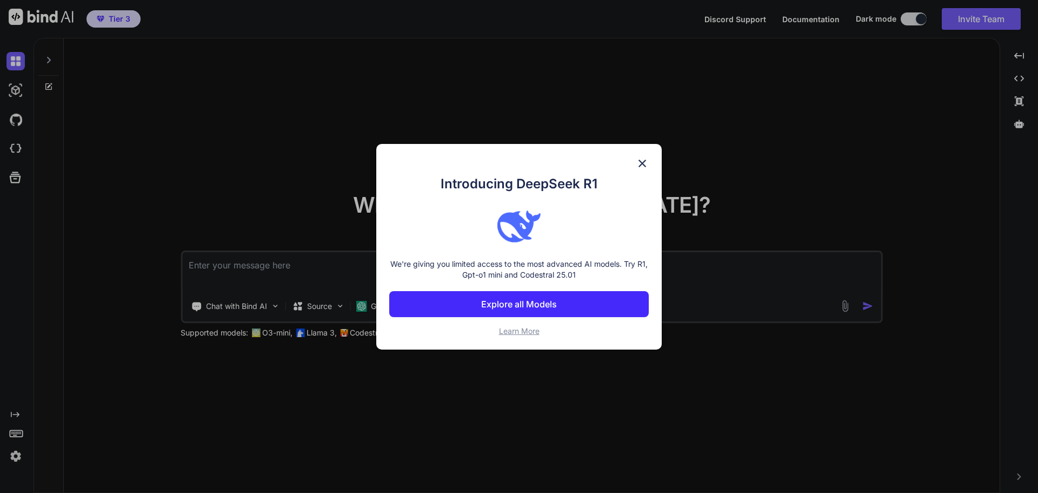
click at [528, 308] on p "Explore all Models" at bounding box center [519, 303] width 76 height 13
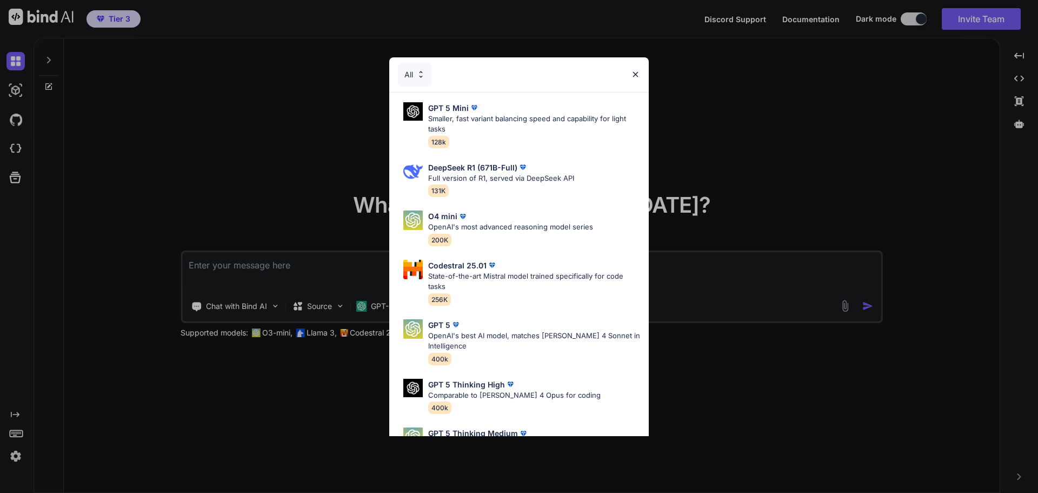
click at [635, 68] on div "All" at bounding box center [519, 74] width 260 height 35
click at [633, 76] on img at bounding box center [635, 74] width 9 height 9
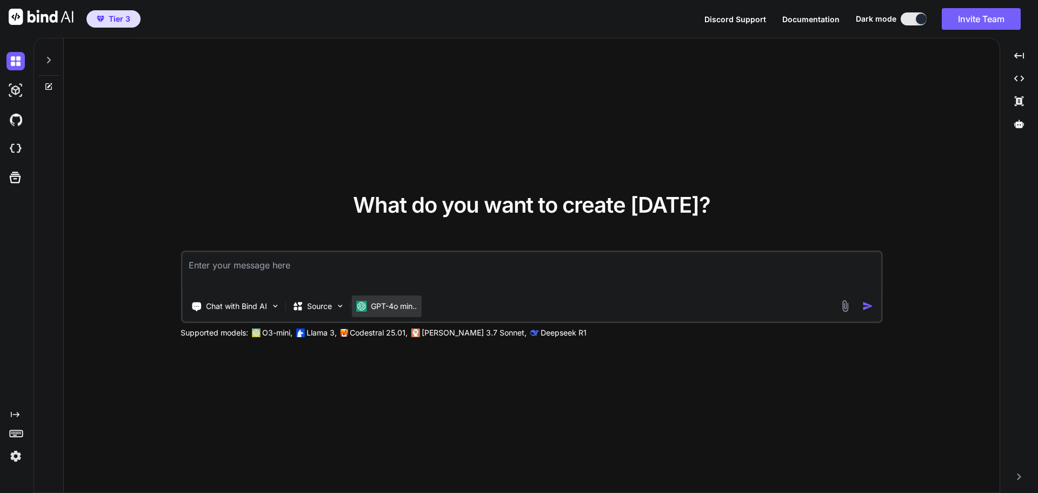
click at [382, 309] on p "GPT-4o min.." at bounding box center [394, 306] width 46 height 11
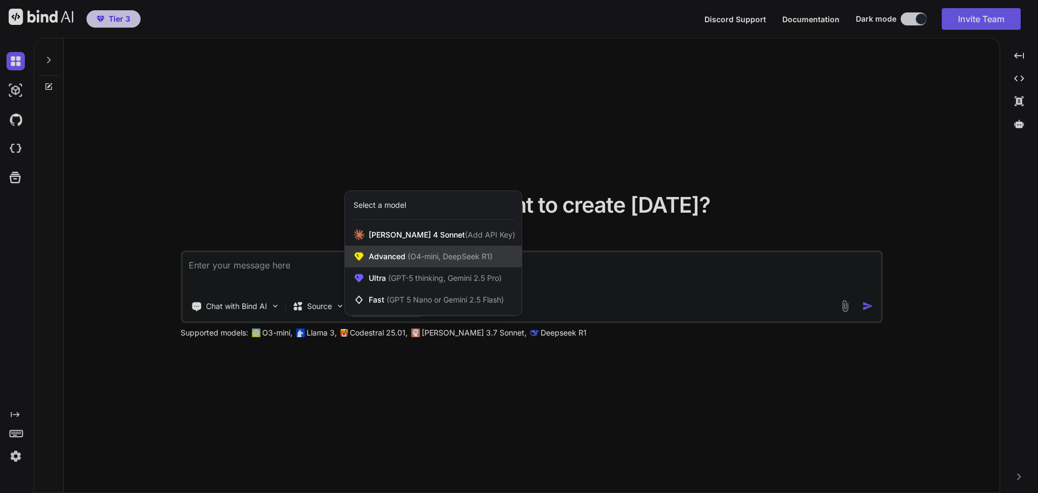
click at [370, 263] on div "Advanced (O4-mini, DeepSeek R1)" at bounding box center [433, 256] width 177 height 22
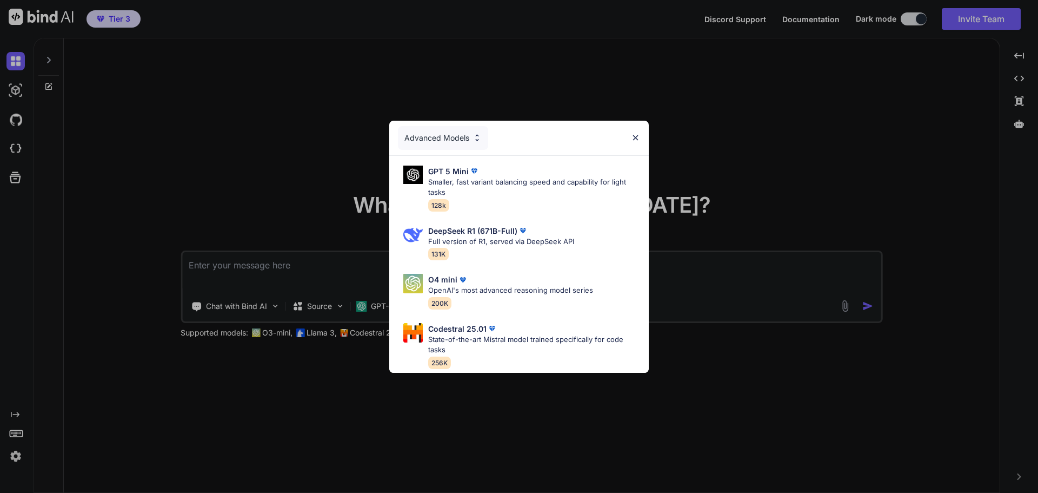
click at [629, 132] on div "Advanced Models" at bounding box center [519, 138] width 260 height 35
click at [637, 134] on img at bounding box center [635, 137] width 9 height 9
